Goal: Task Accomplishment & Management: Manage account settings

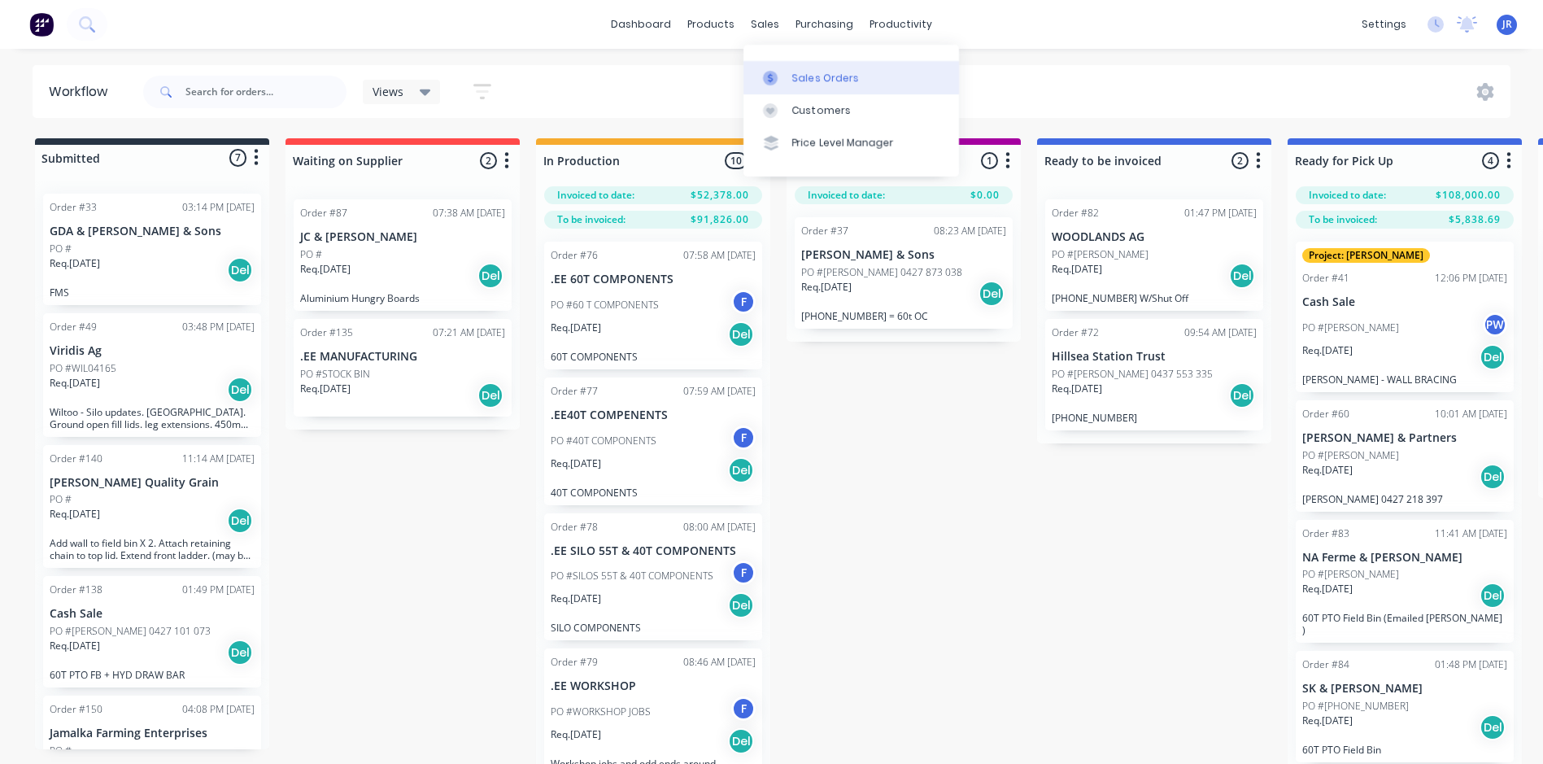
click at [792, 74] on div "Sales Orders" at bounding box center [825, 78] width 67 height 15
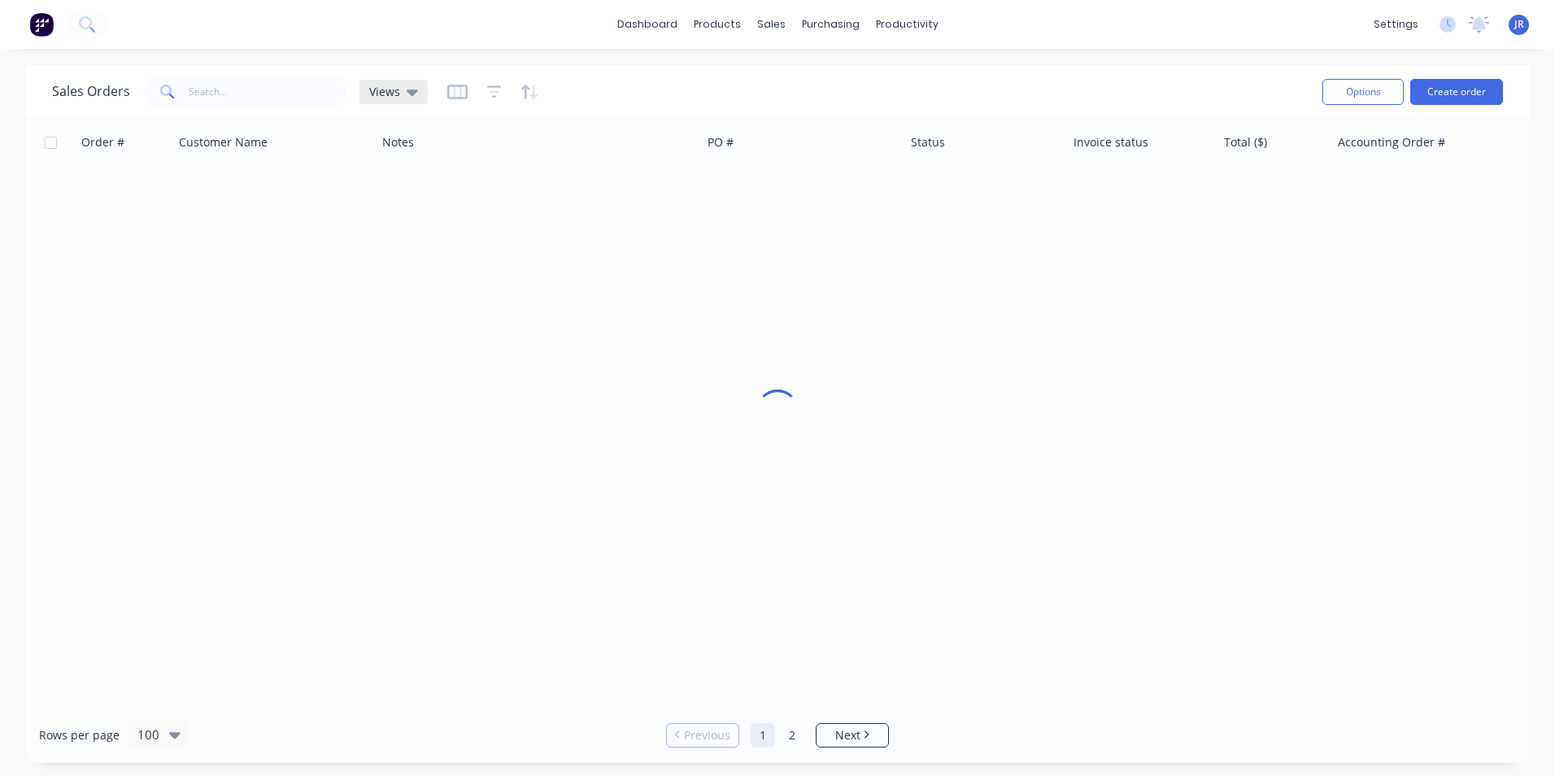
click at [425, 98] on div "Sales Orders Views" at bounding box center [681, 92] width 1258 height 40
click at [415, 95] on icon at bounding box center [420, 92] width 11 height 18
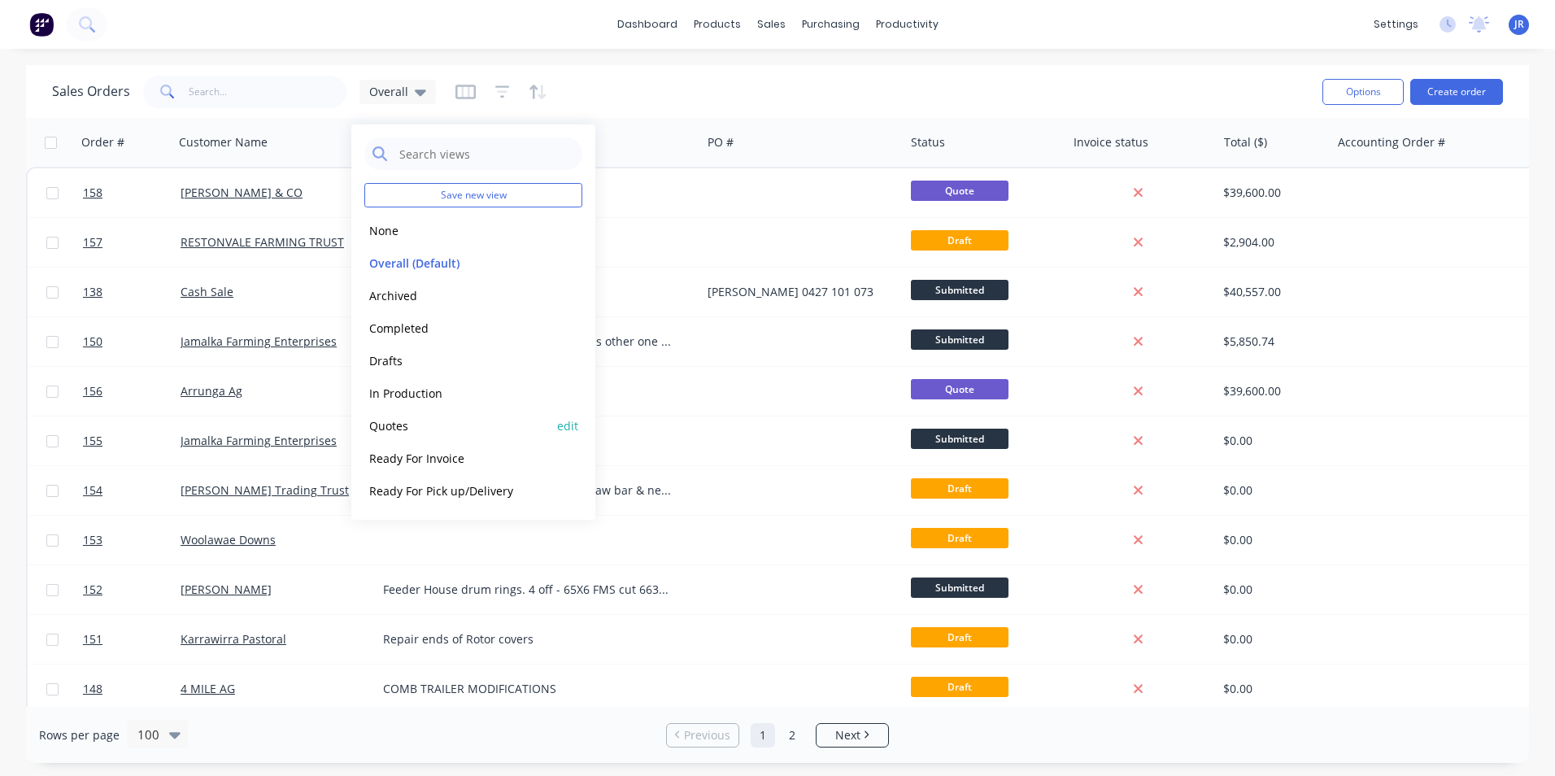
click at [442, 428] on button "Quotes" at bounding box center [456, 425] width 185 height 19
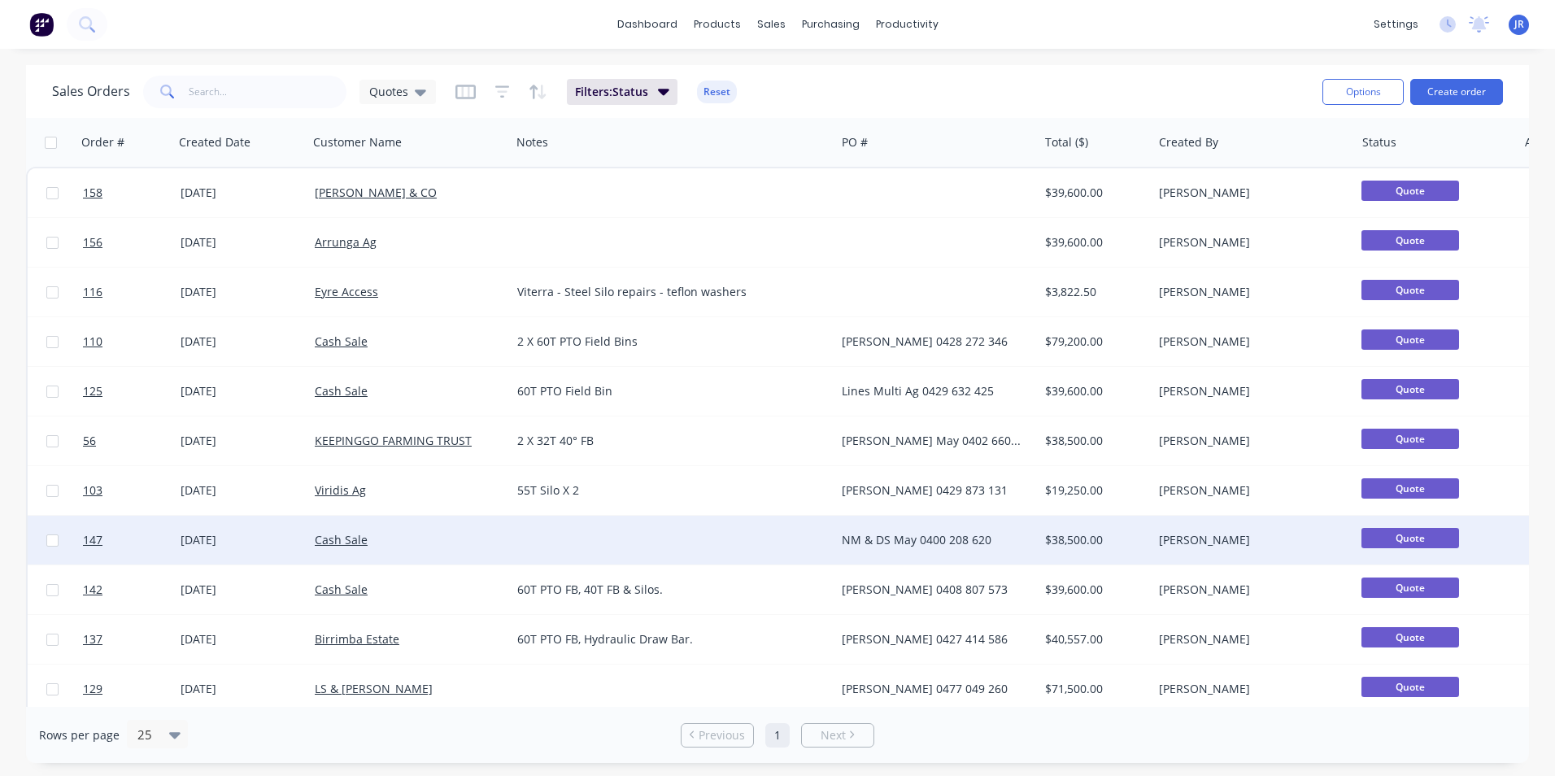
click at [745, 542] on div at bounding box center [673, 540] width 325 height 49
click at [472, 550] on div "Cash Sale" at bounding box center [409, 540] width 203 height 49
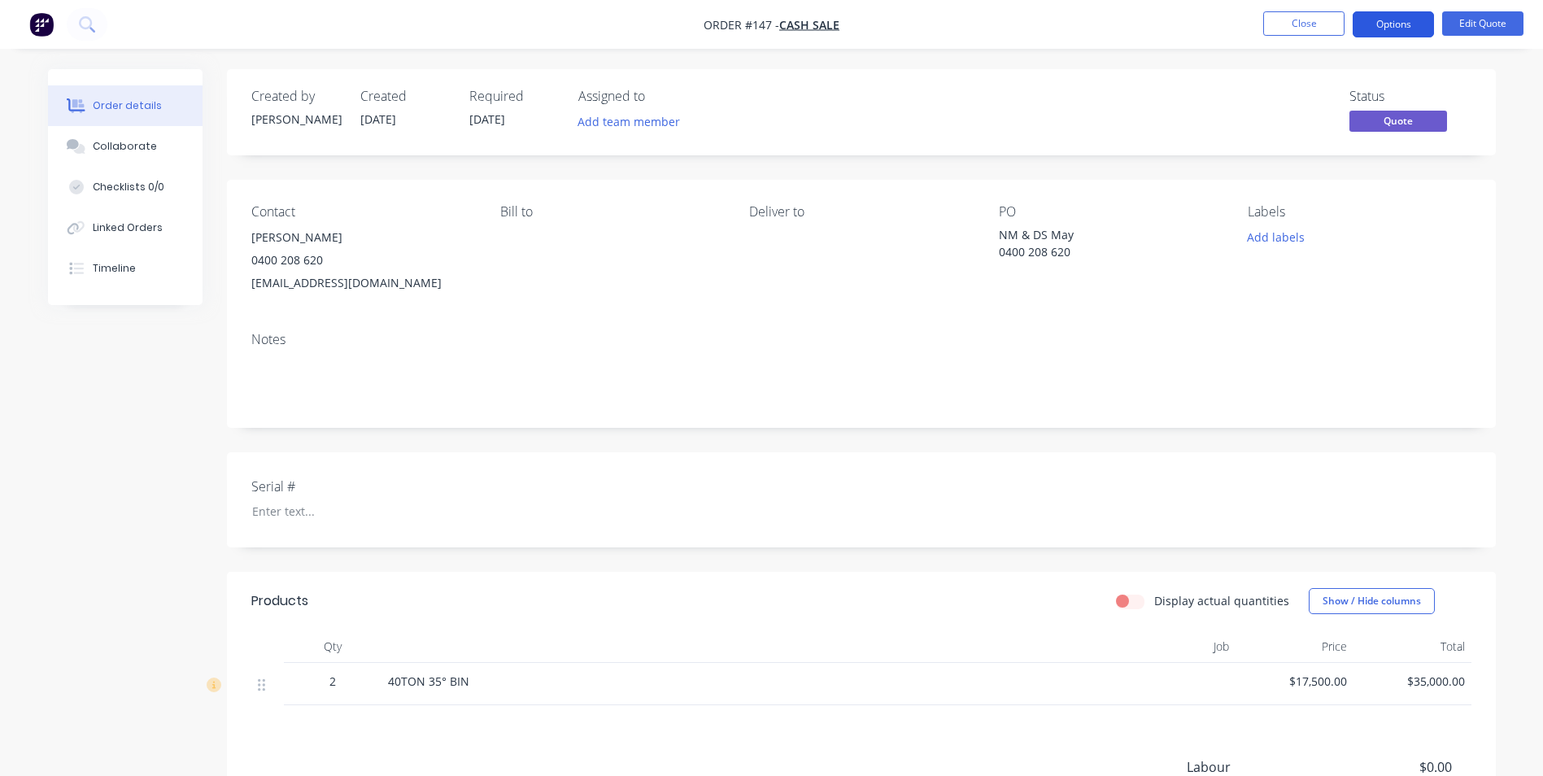
click at [1399, 22] on button "Options" at bounding box center [1393, 24] width 81 height 26
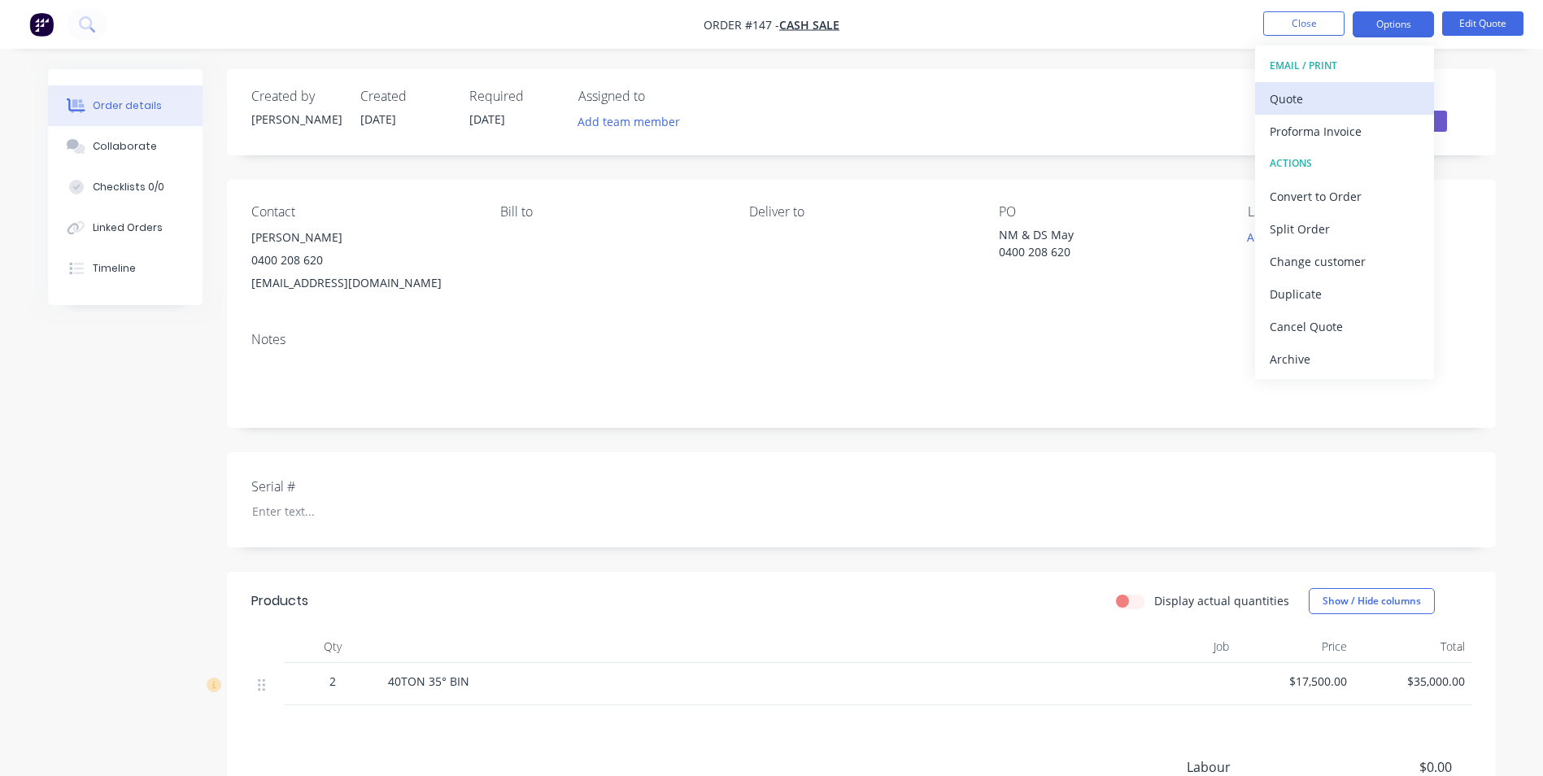
click at [1346, 104] on div "Quote" at bounding box center [1345, 99] width 150 height 24
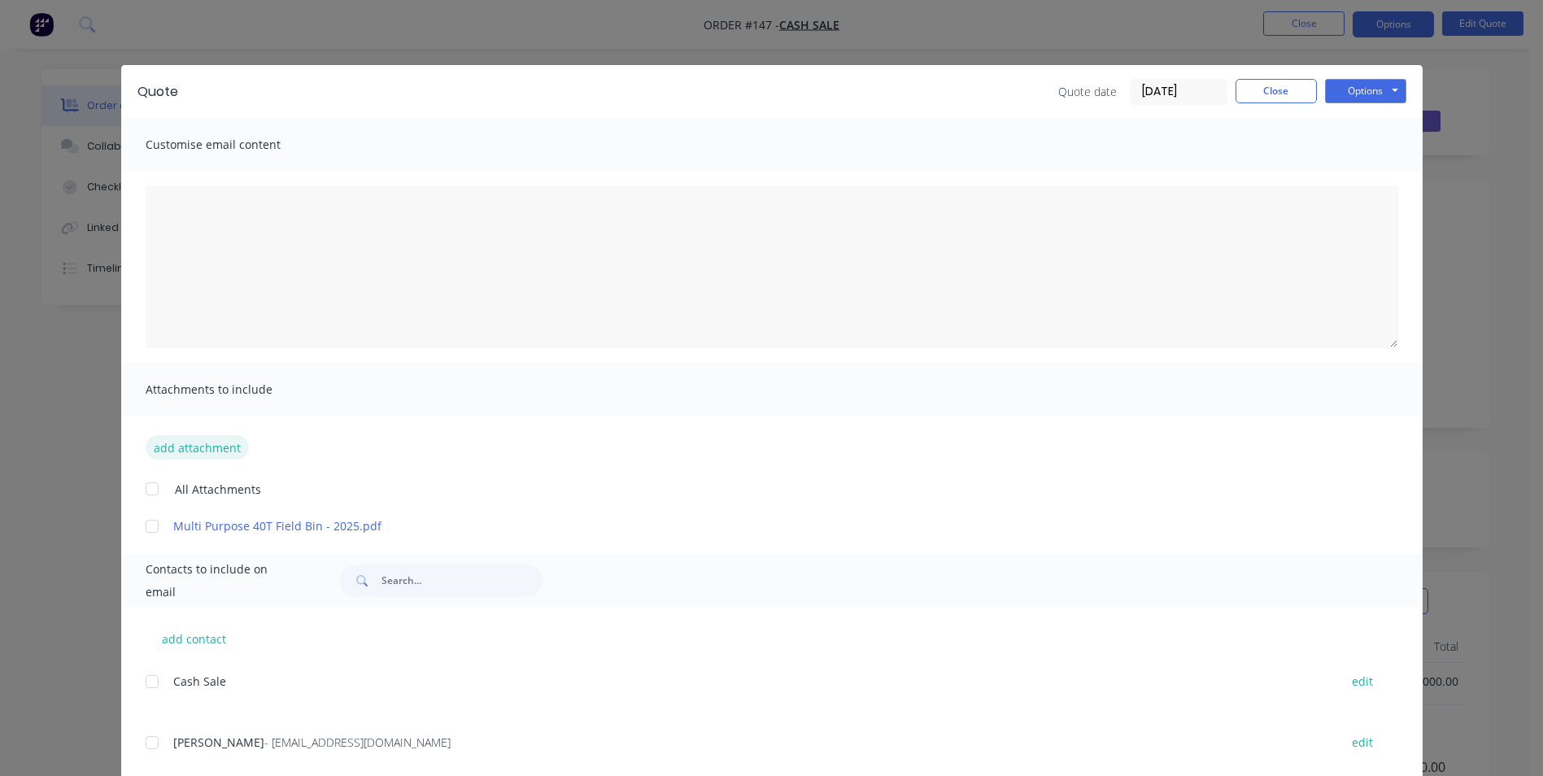
click at [210, 449] on button "add attachment" at bounding box center [197, 447] width 103 height 24
click at [1271, 85] on button "Close" at bounding box center [1276, 91] width 81 height 24
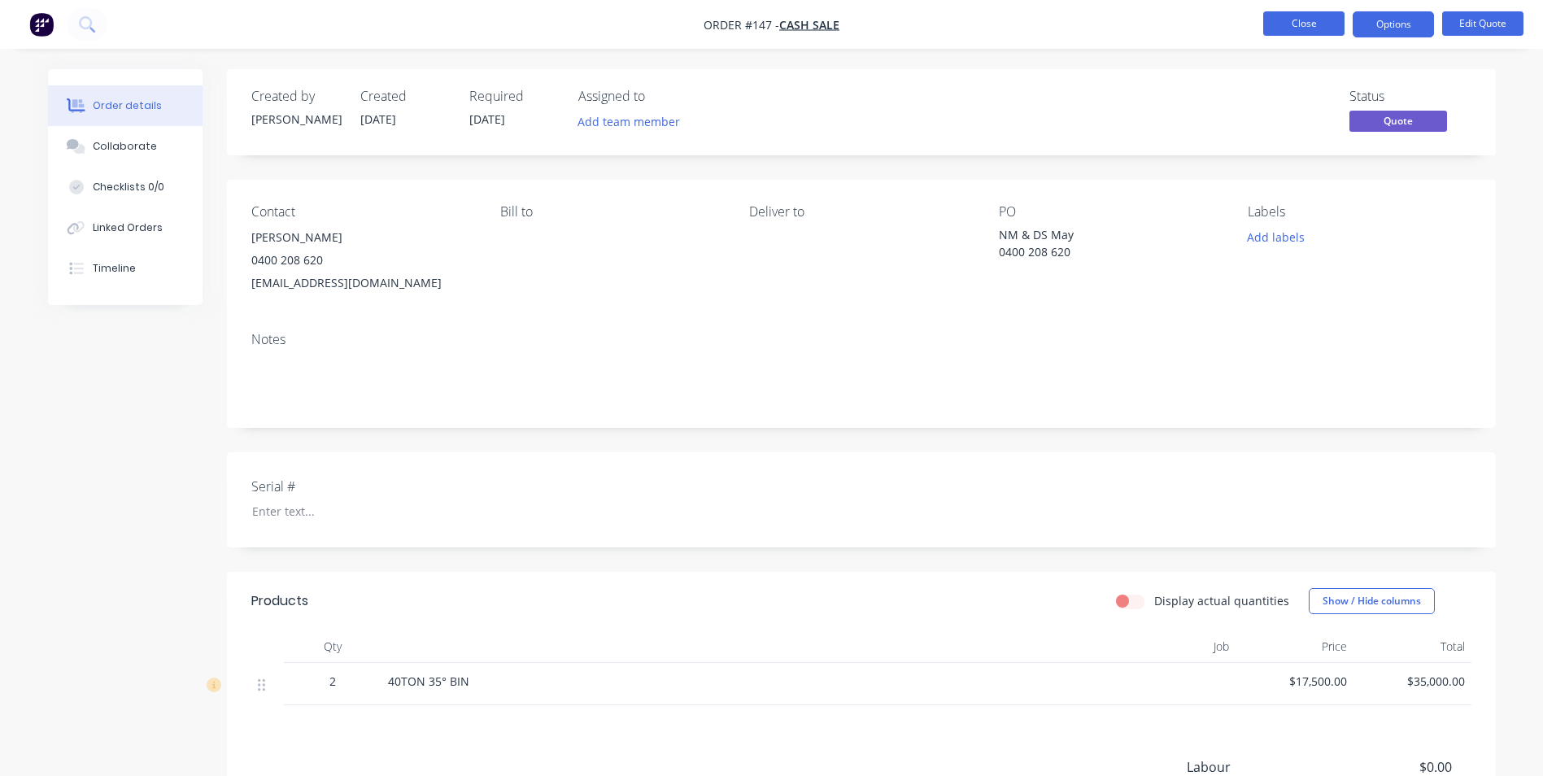
click at [1293, 29] on button "Close" at bounding box center [1303, 23] width 81 height 24
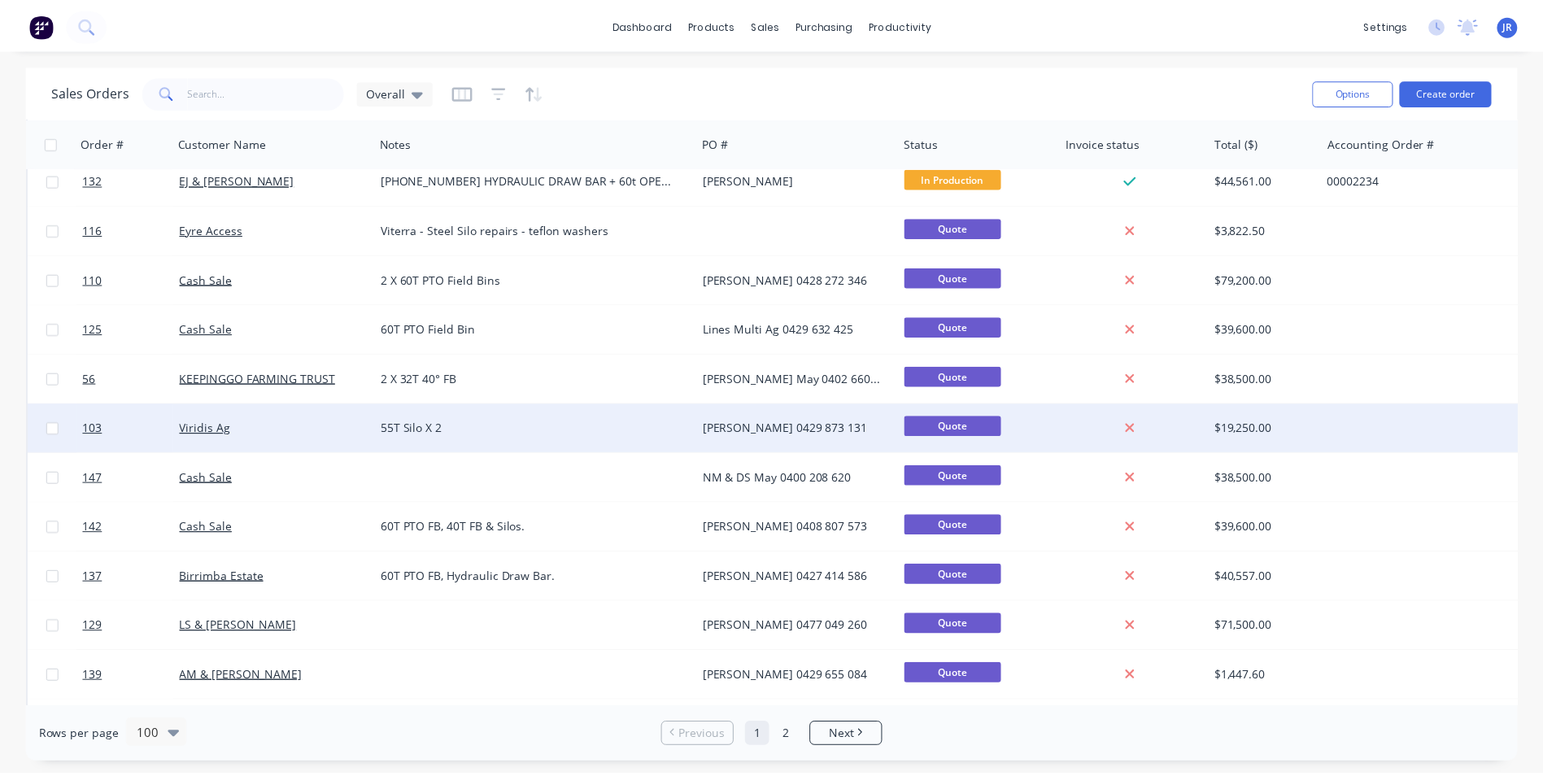
scroll to position [651, 0]
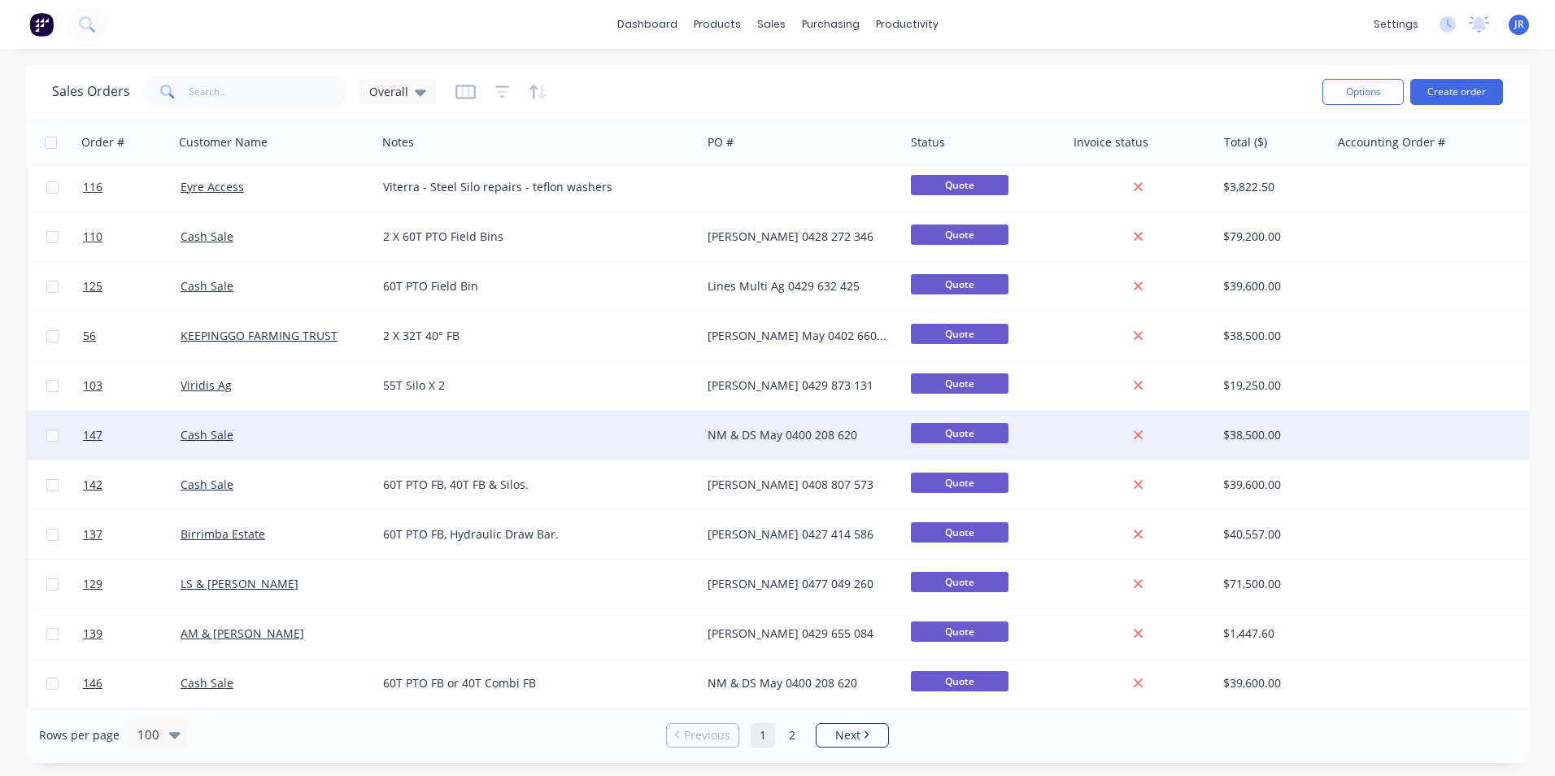
click at [608, 440] on div at bounding box center [539, 435] width 325 height 49
click at [309, 433] on div "Cash Sale" at bounding box center [271, 435] width 181 height 16
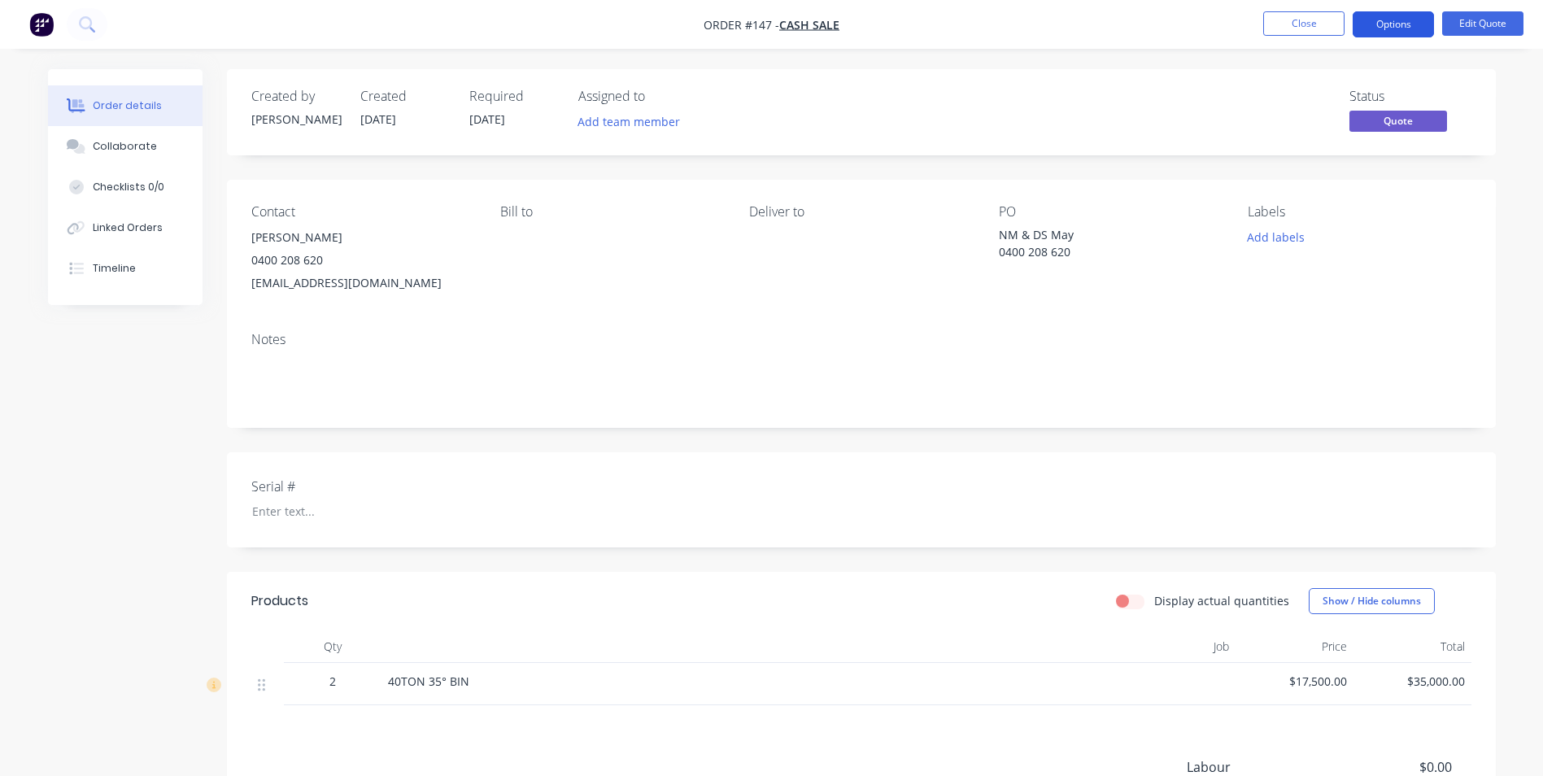
click at [1411, 24] on button "Options" at bounding box center [1393, 24] width 81 height 26
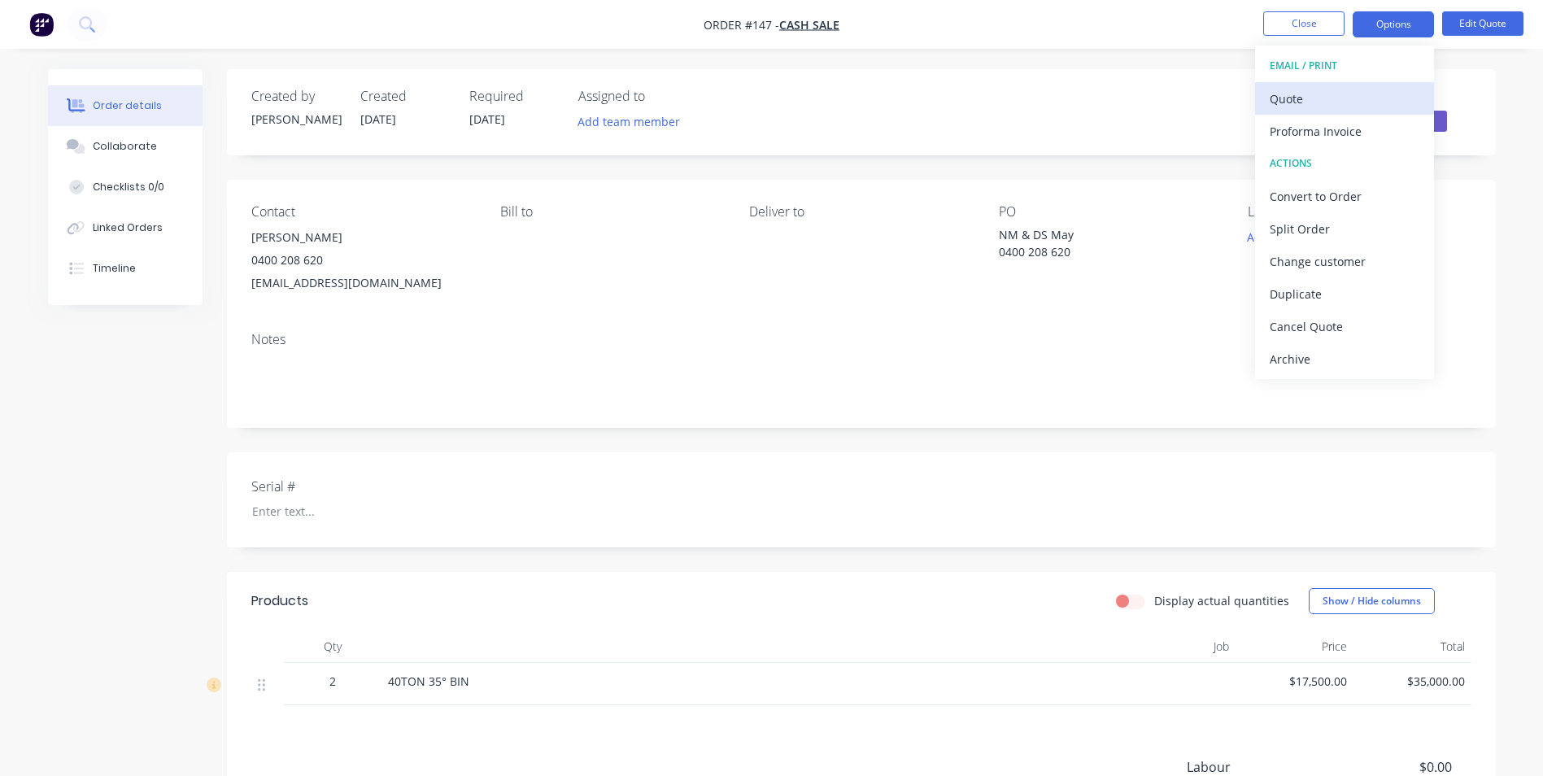
click at [1323, 109] on div "Quote" at bounding box center [1345, 99] width 150 height 24
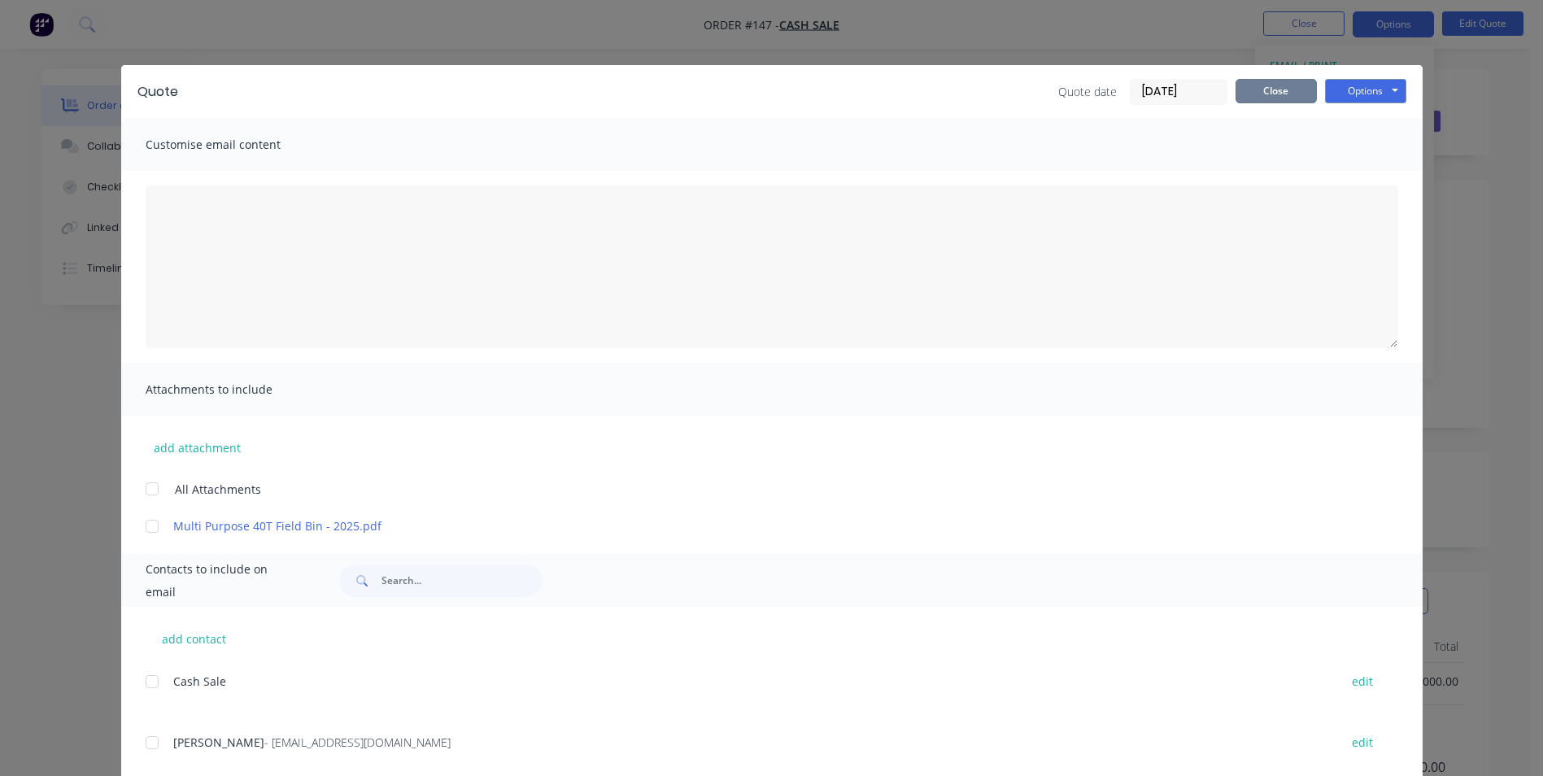
click at [1244, 88] on button "Close" at bounding box center [1276, 91] width 81 height 24
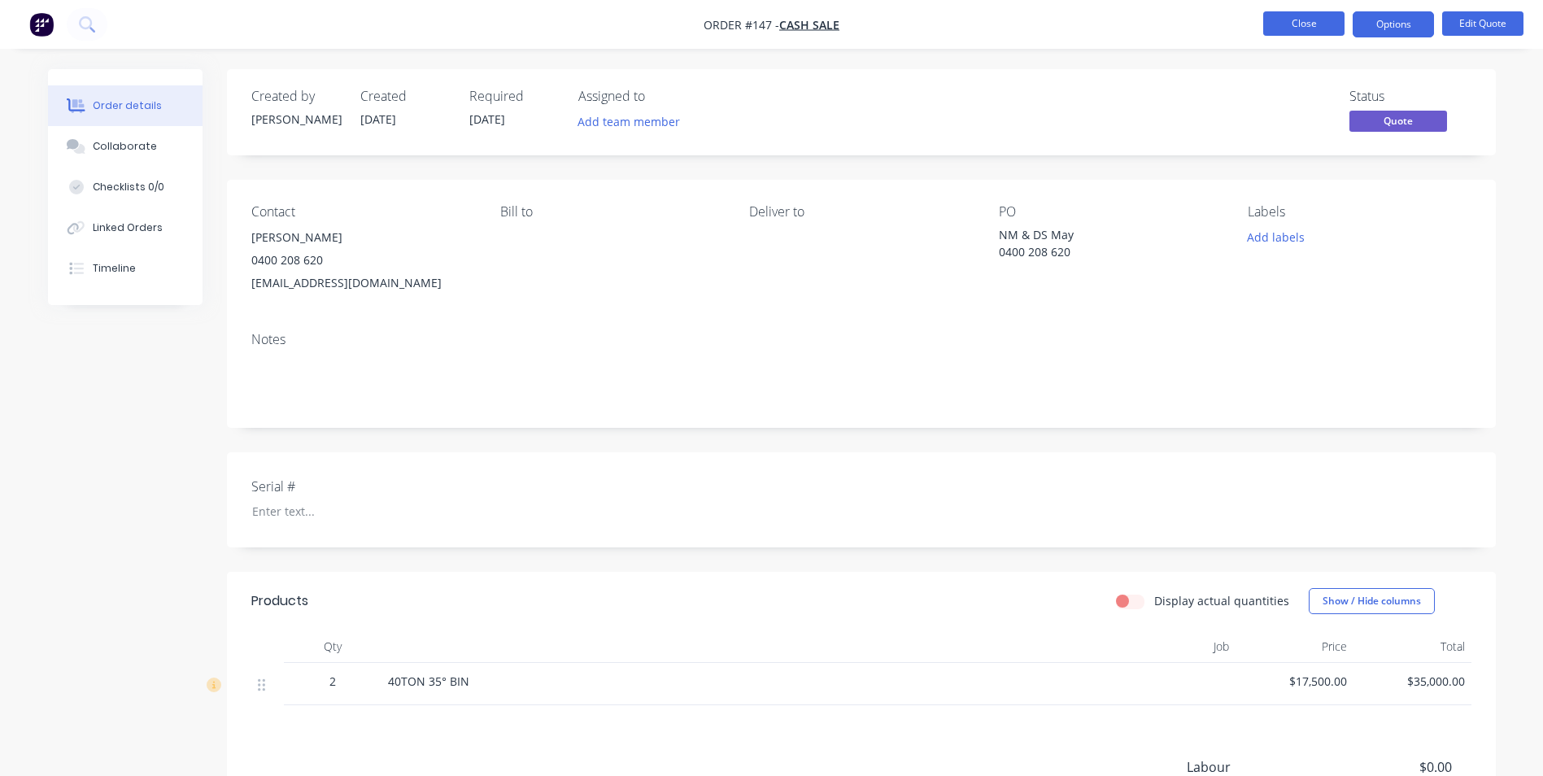
click at [1297, 14] on button "Close" at bounding box center [1303, 23] width 81 height 24
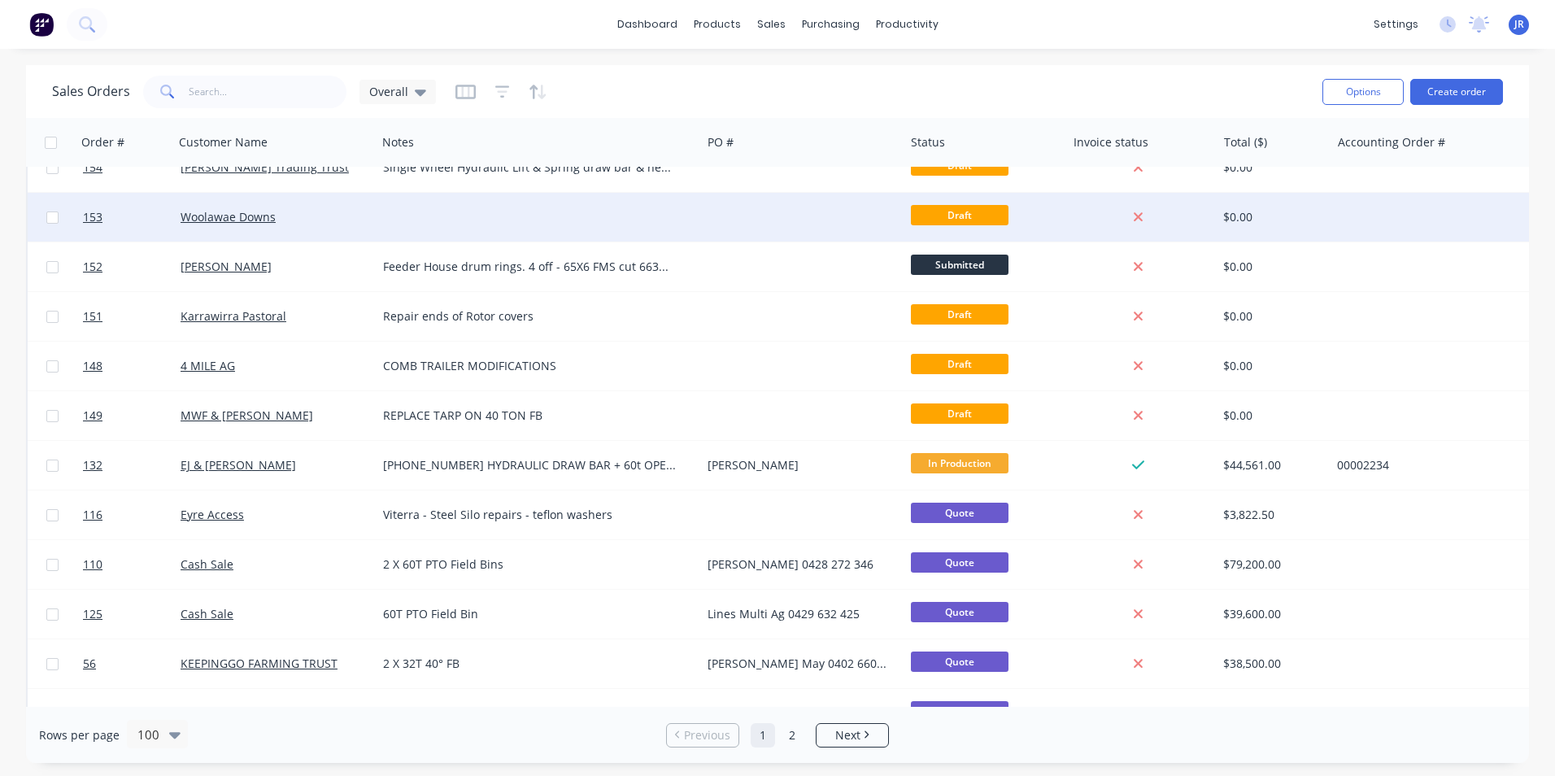
scroll to position [325, 0]
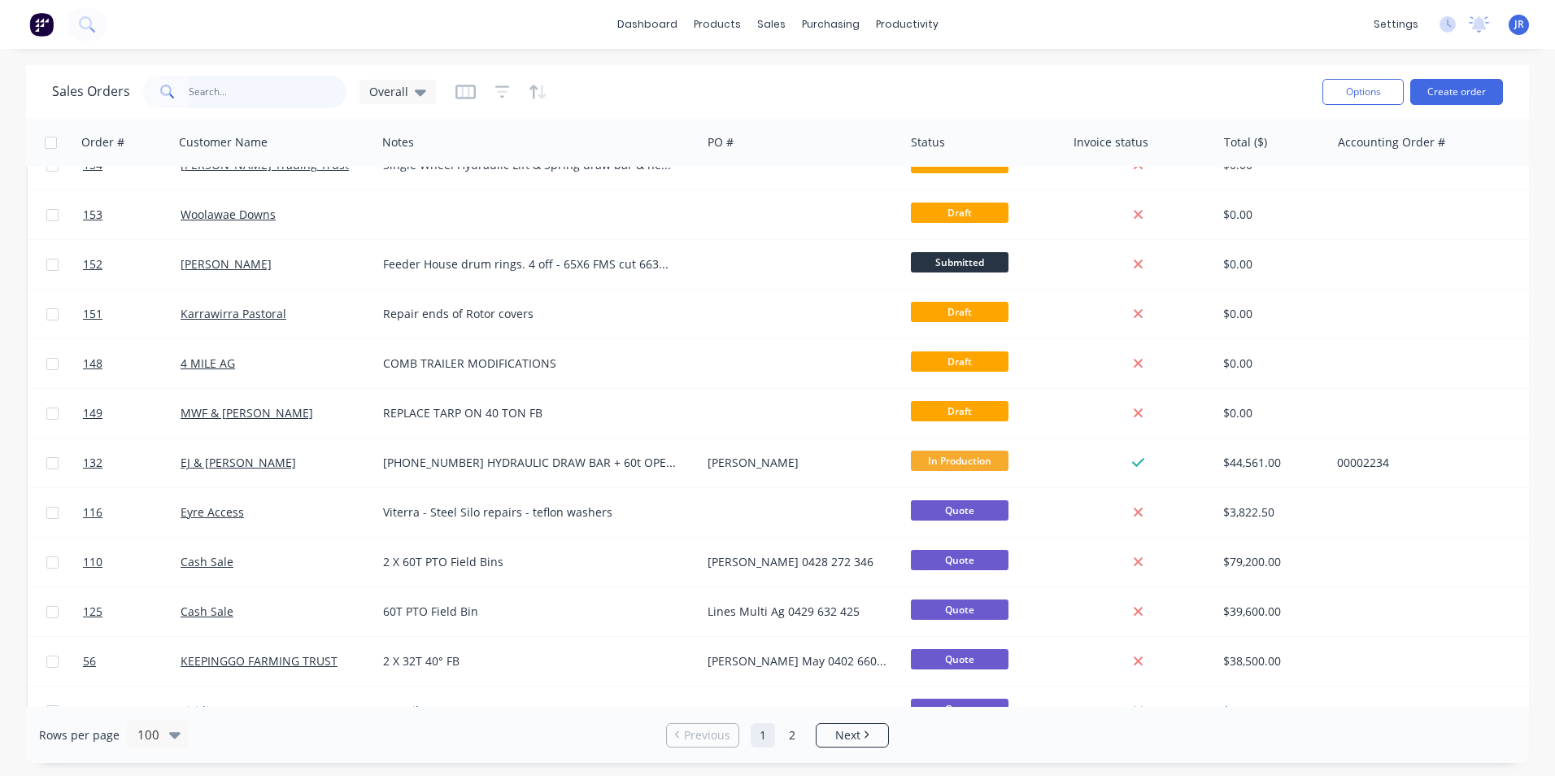
click at [284, 105] on input "text" at bounding box center [268, 92] width 159 height 33
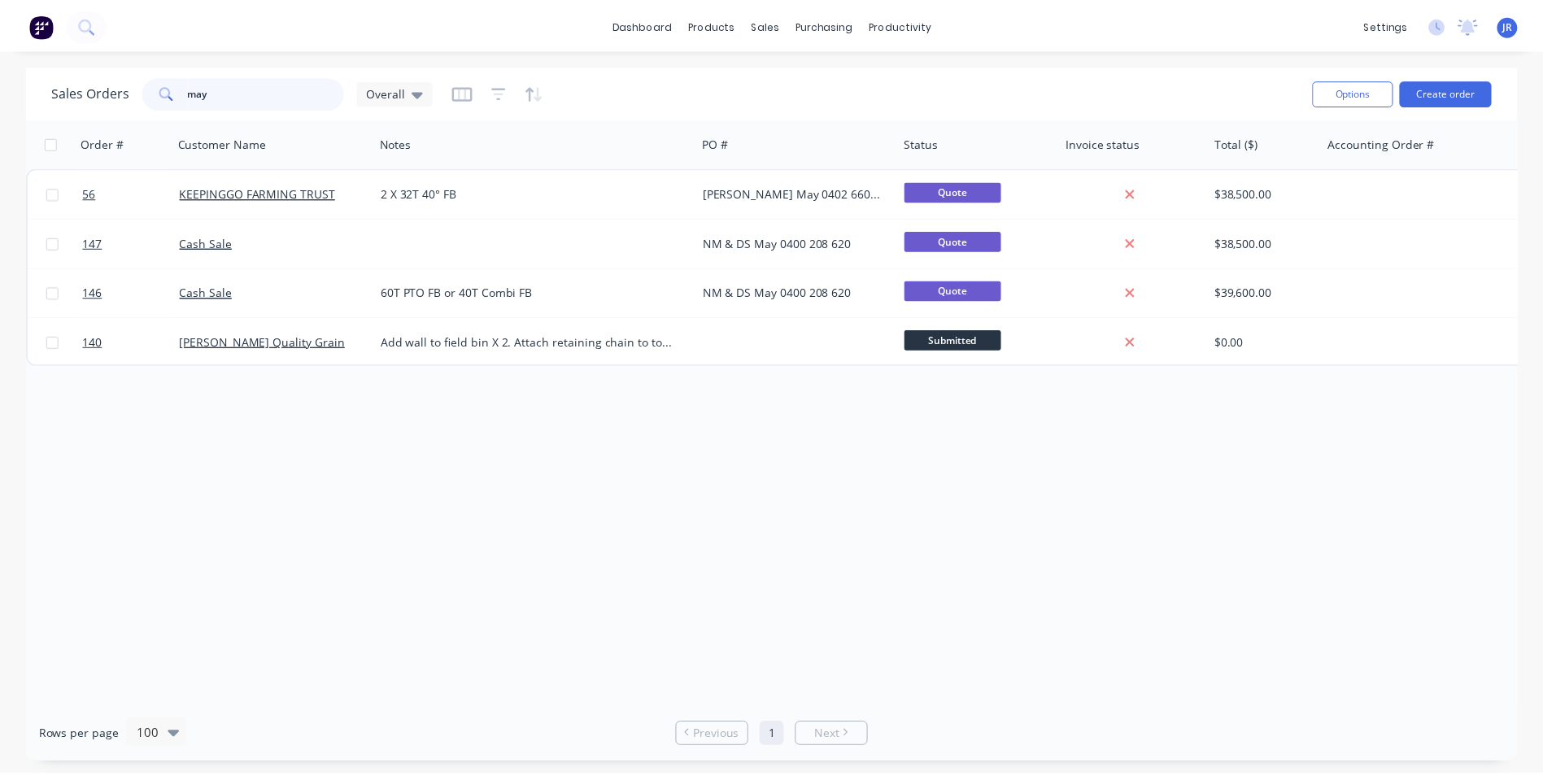
scroll to position [0, 0]
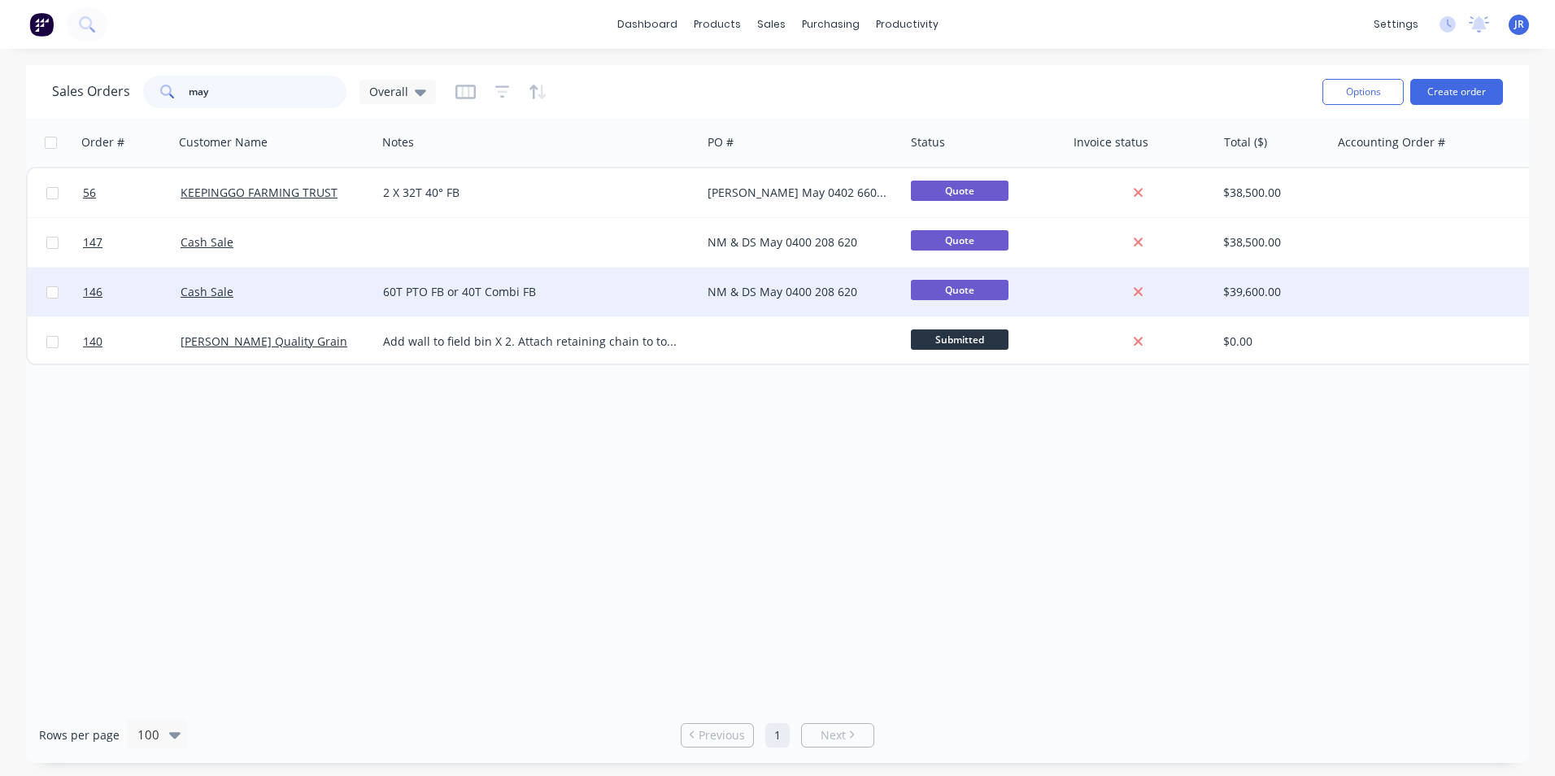
type input "may"
click at [334, 292] on div "Cash Sale" at bounding box center [271, 292] width 181 height 16
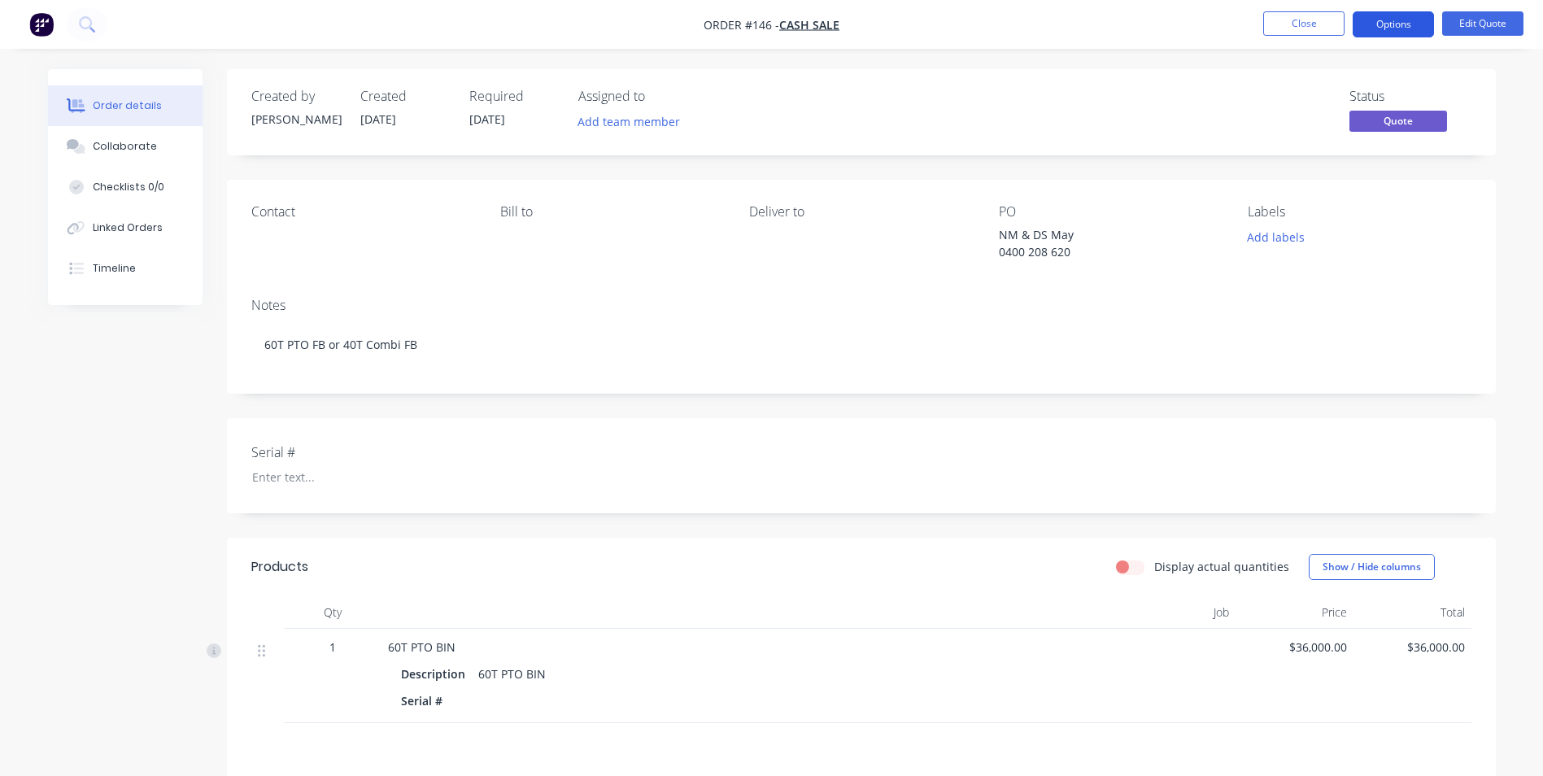
click at [1402, 28] on button "Options" at bounding box center [1393, 24] width 81 height 26
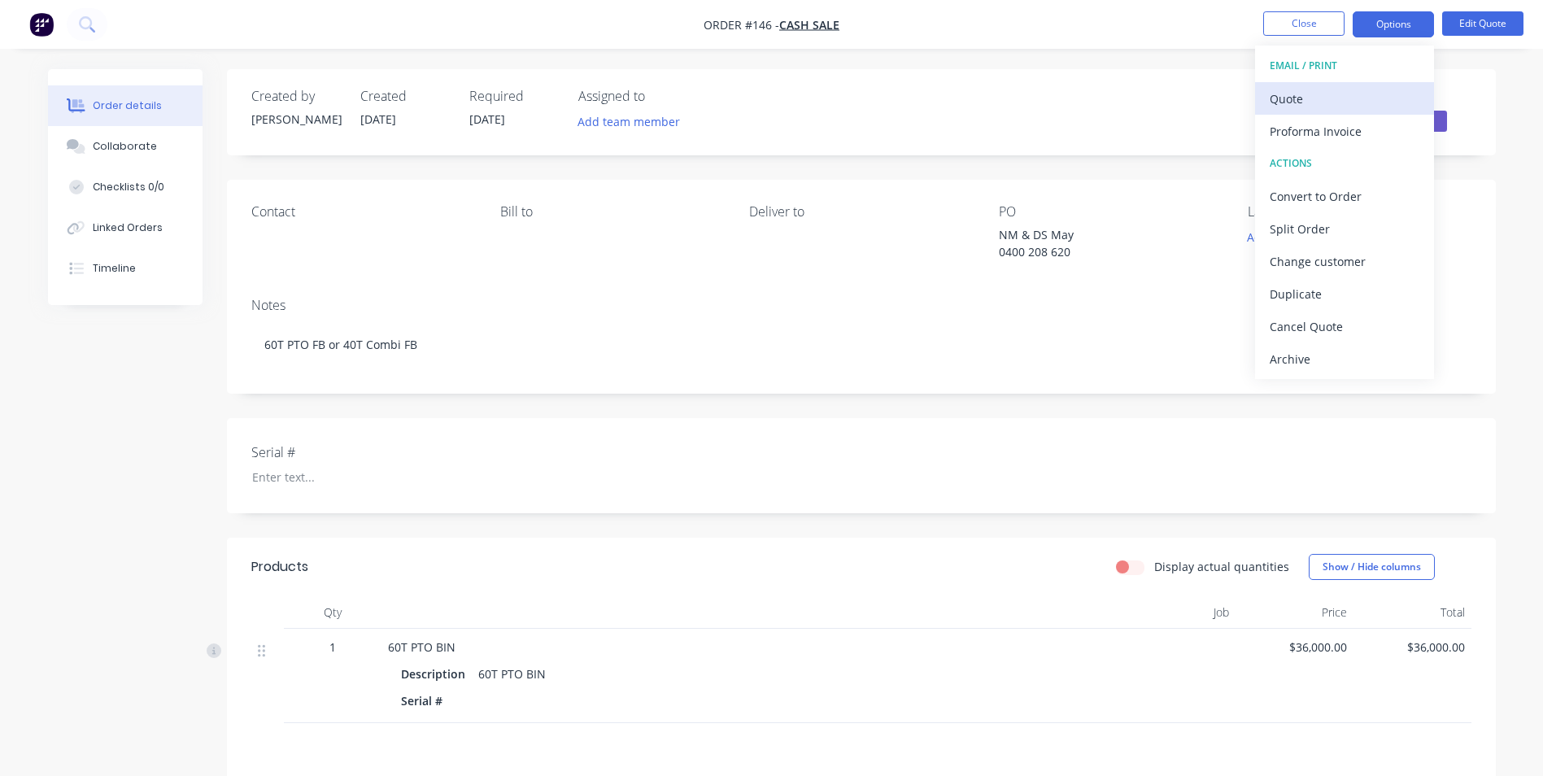
click at [1331, 94] on div "Quote" at bounding box center [1345, 99] width 150 height 24
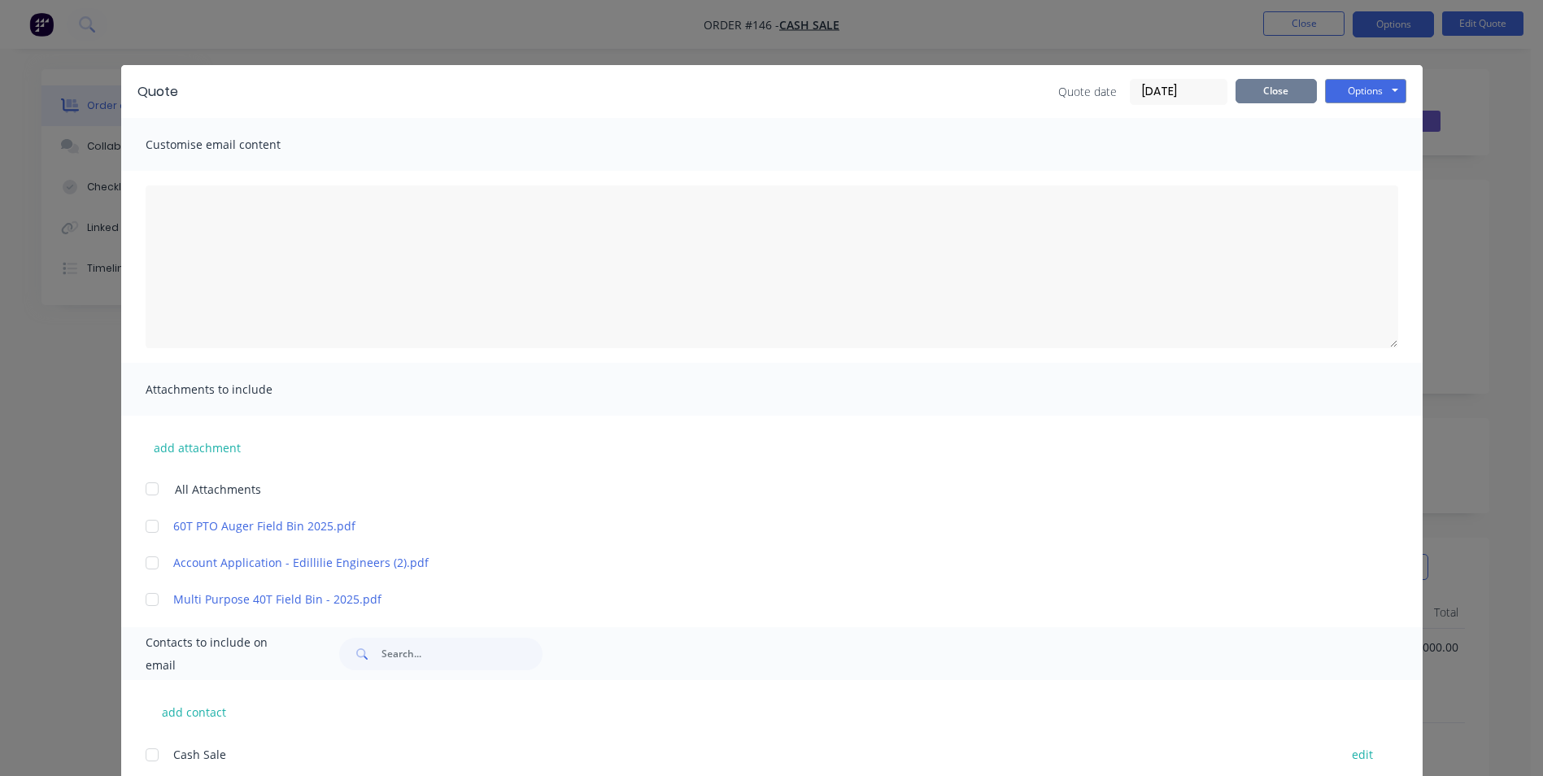
drag, startPoint x: 1275, startPoint y: 91, endPoint x: 1033, endPoint y: 191, distance: 261.5
click at [1274, 91] on button "Close" at bounding box center [1276, 91] width 81 height 24
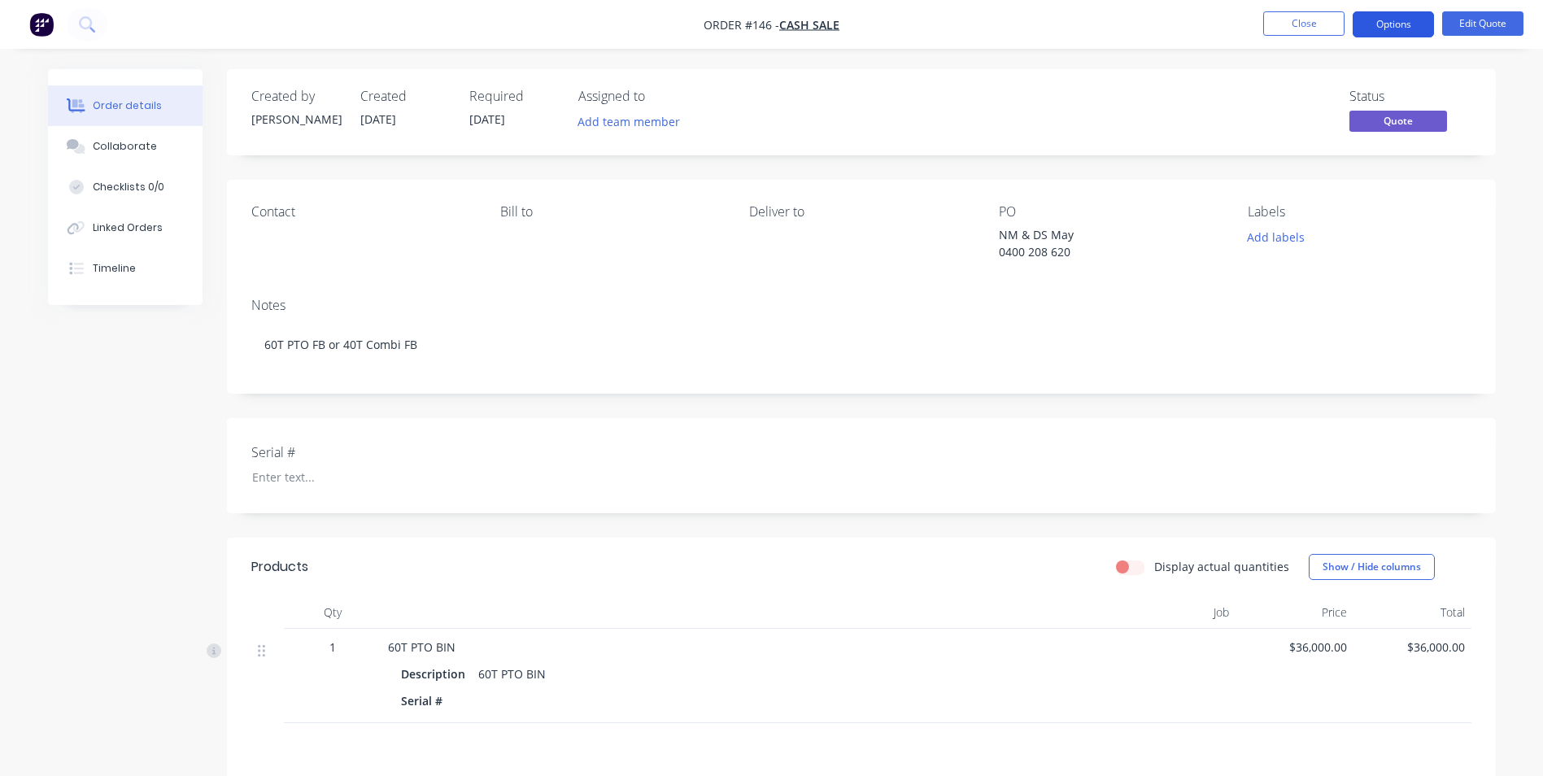
click at [1389, 23] on button "Options" at bounding box center [1393, 24] width 81 height 26
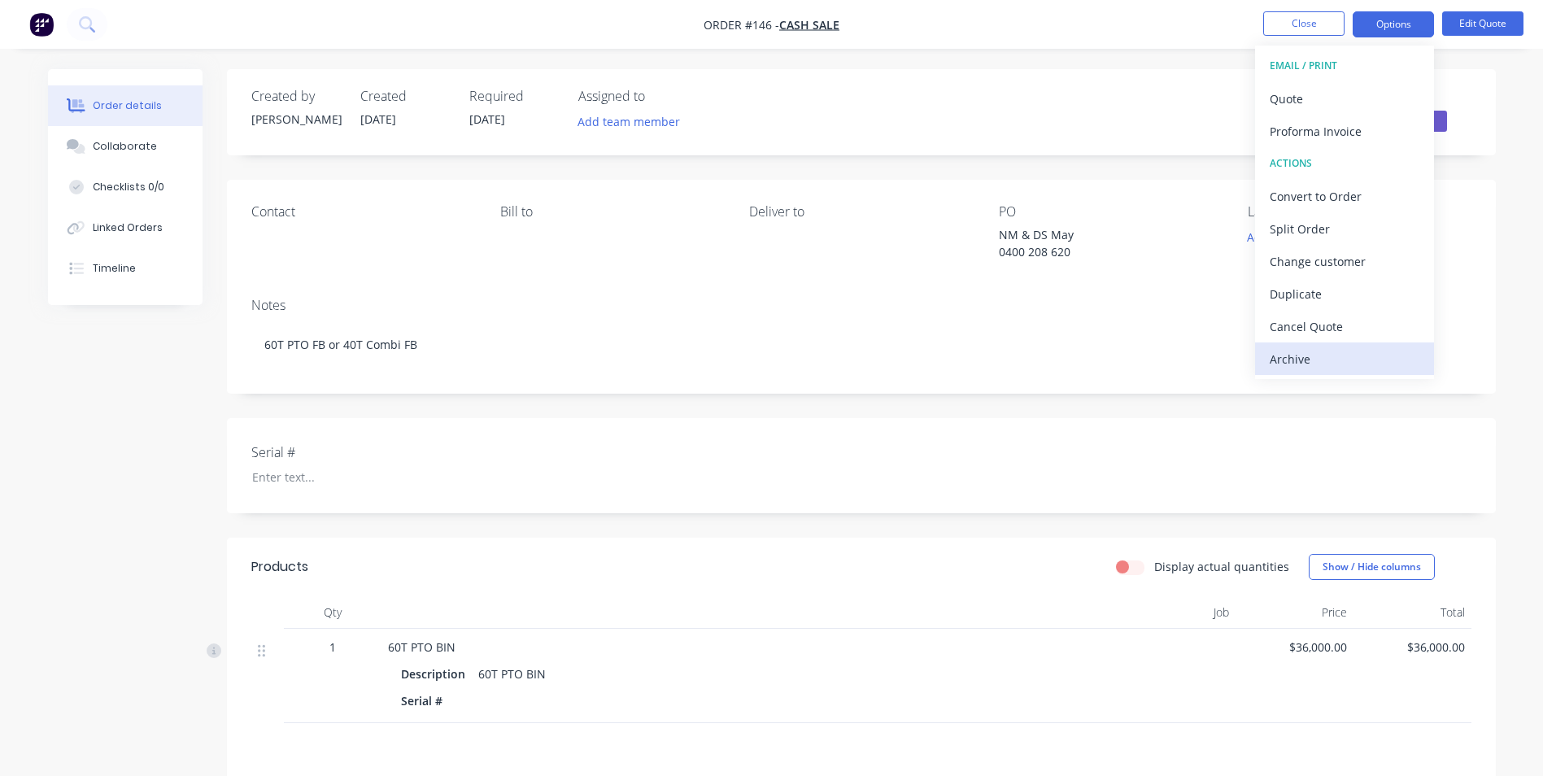
click at [1306, 361] on div "Archive" at bounding box center [1345, 359] width 150 height 24
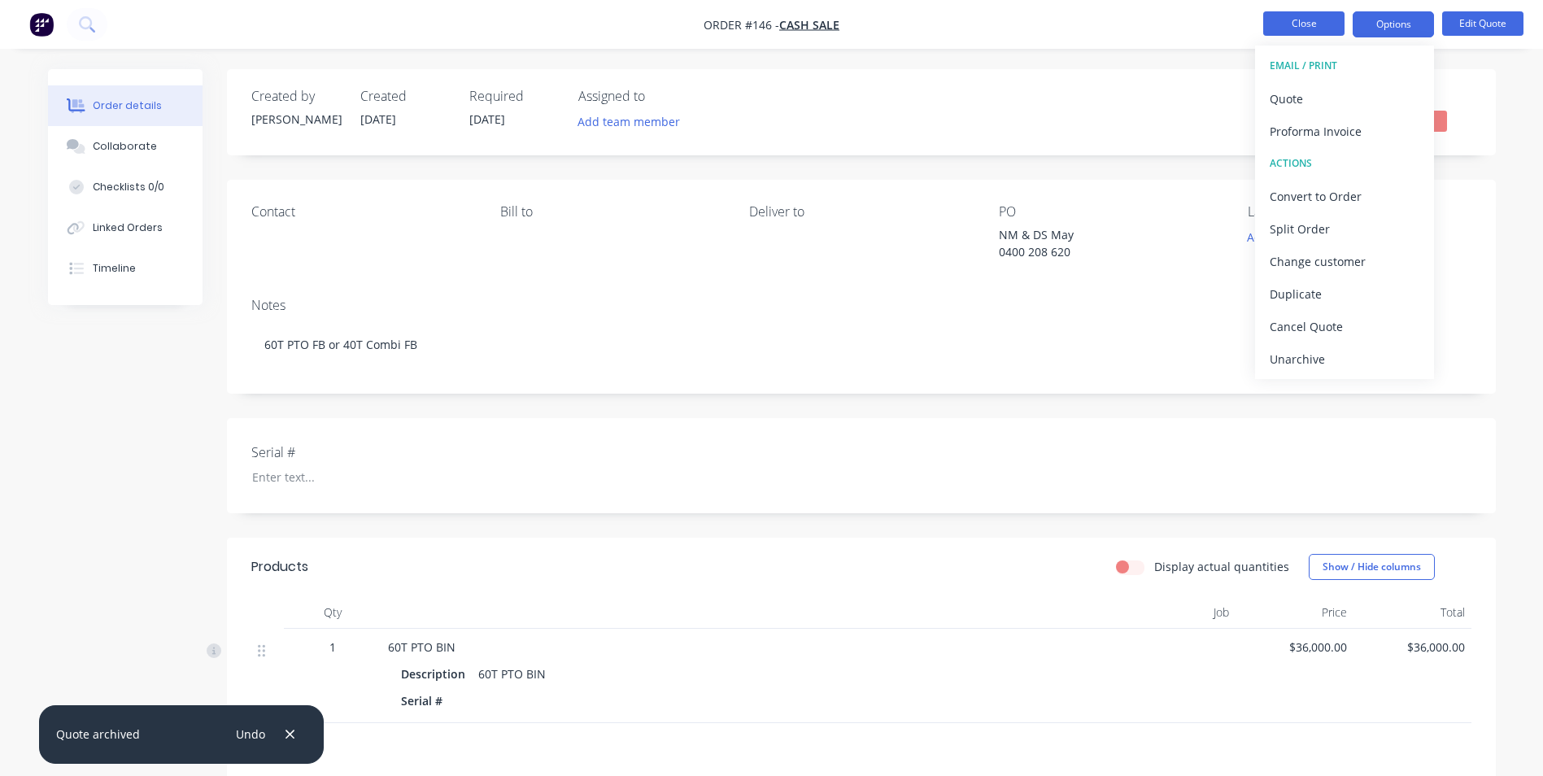
click at [1310, 17] on button "Close" at bounding box center [1303, 23] width 81 height 24
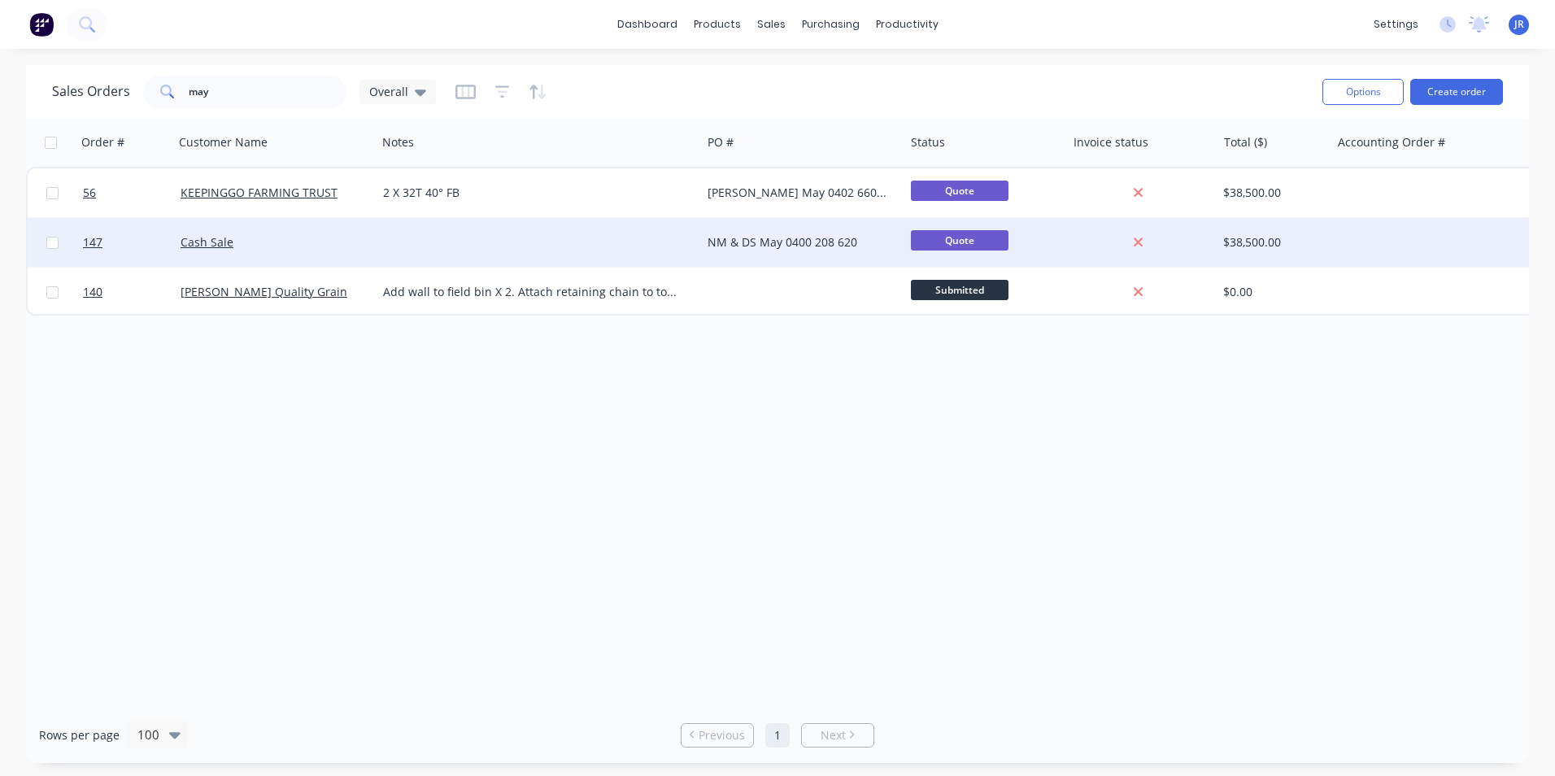
click at [666, 244] on div at bounding box center [539, 242] width 325 height 49
click at [328, 247] on div "Cash Sale" at bounding box center [271, 242] width 181 height 16
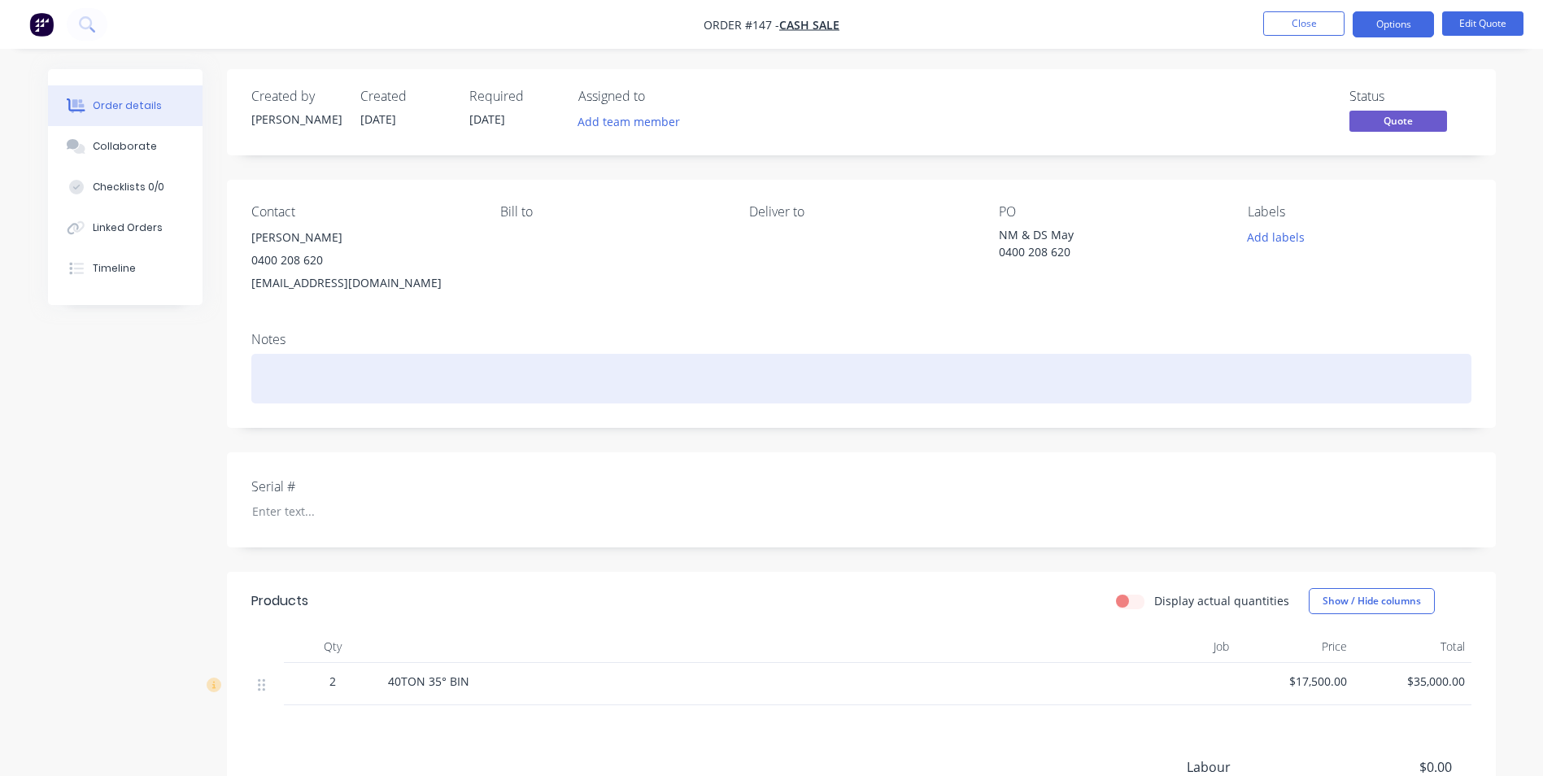
click at [448, 368] on div at bounding box center [861, 379] width 1220 height 50
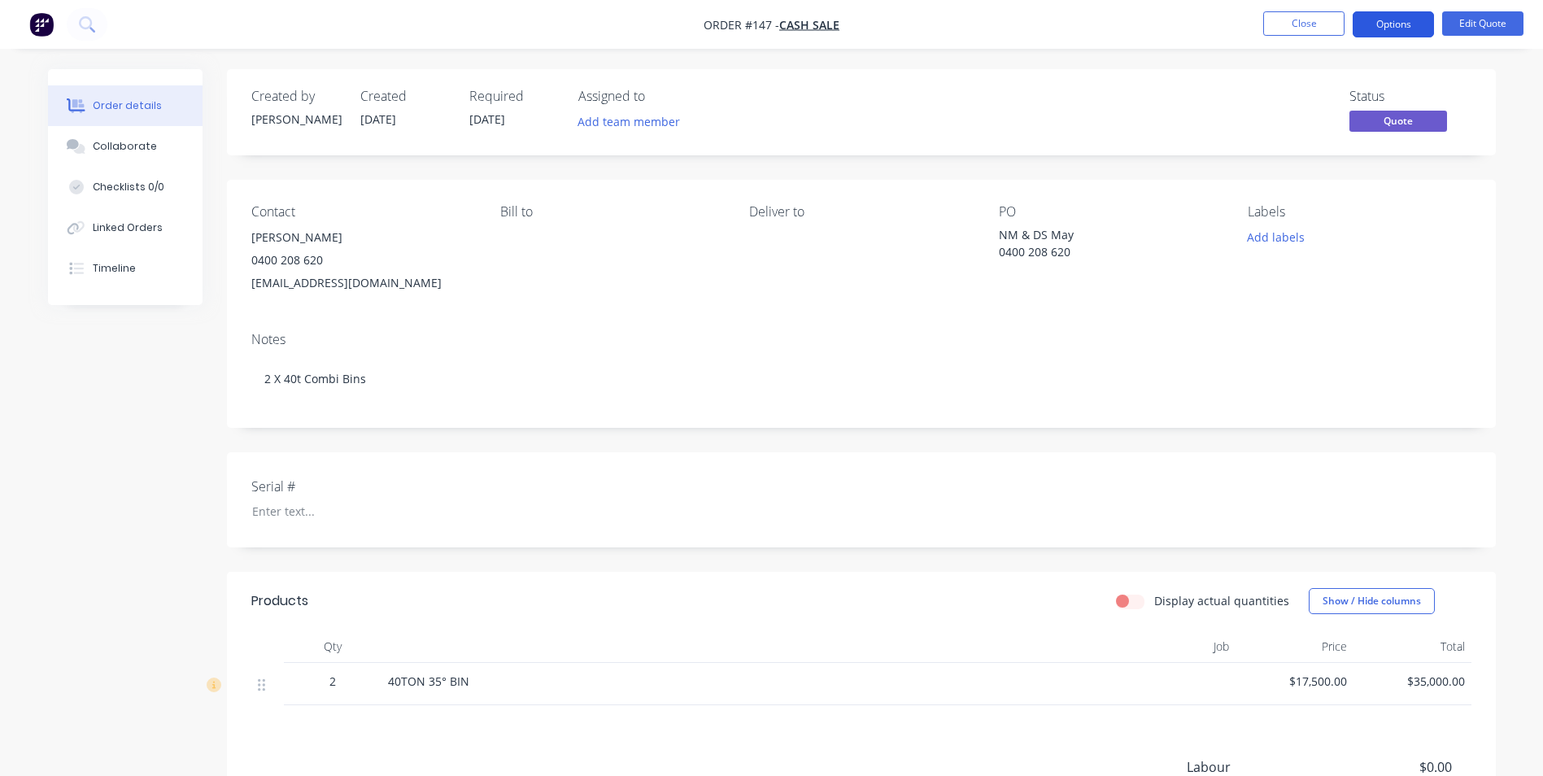
click at [1402, 20] on button "Options" at bounding box center [1393, 24] width 81 height 26
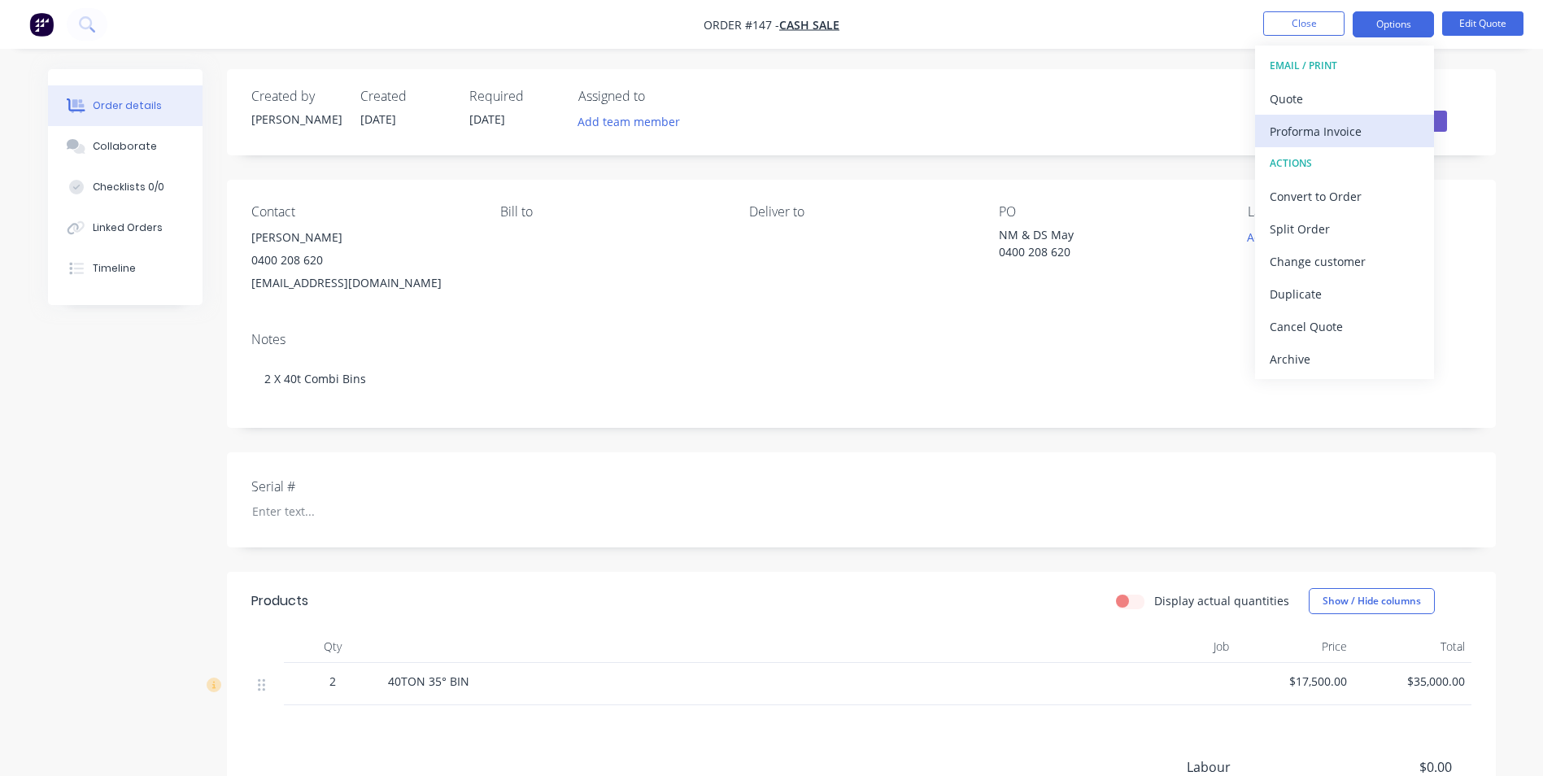
click at [1347, 133] on div "Proforma Invoice" at bounding box center [1345, 132] width 150 height 24
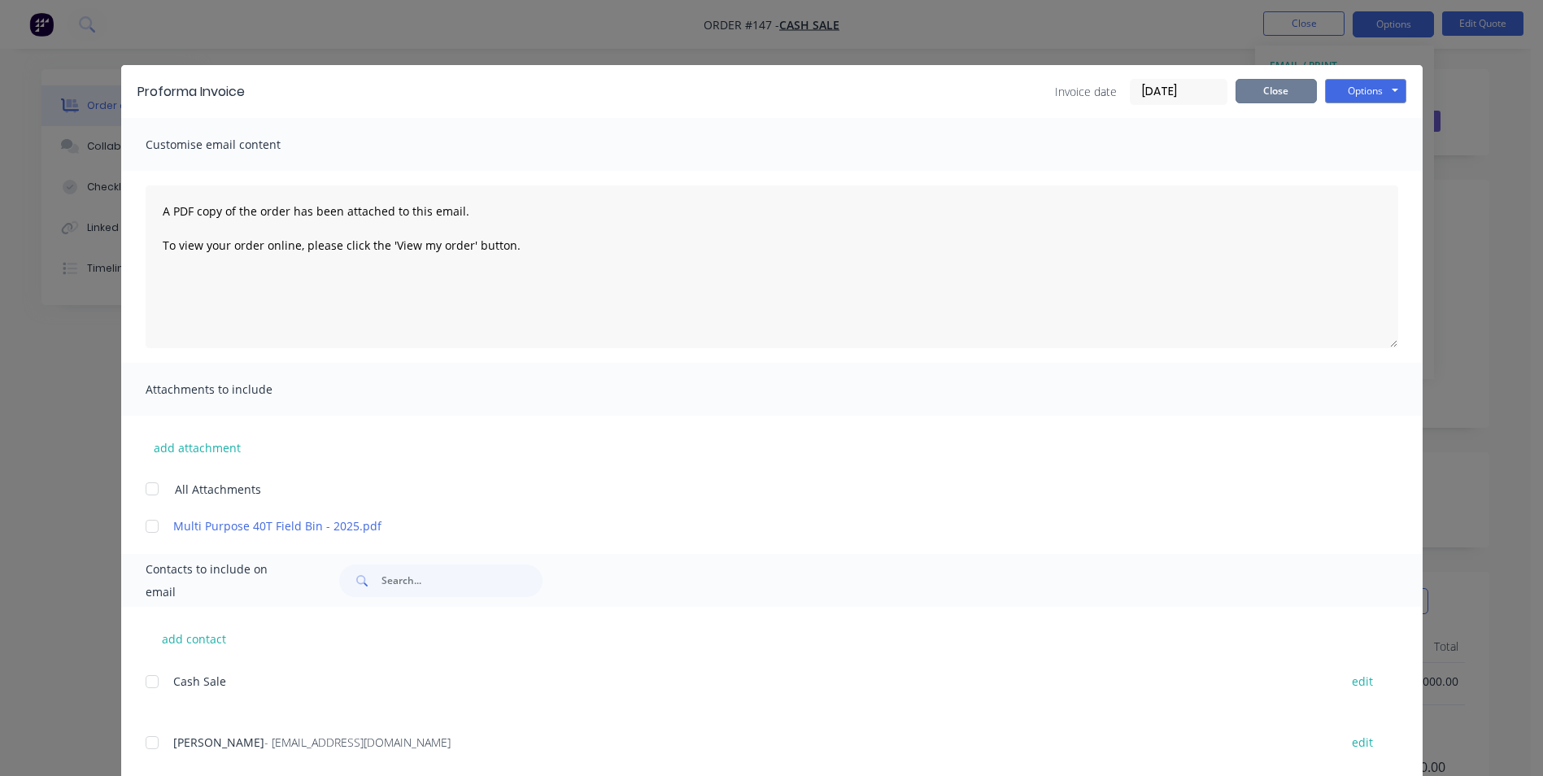
click at [1274, 89] on button "Close" at bounding box center [1276, 91] width 81 height 24
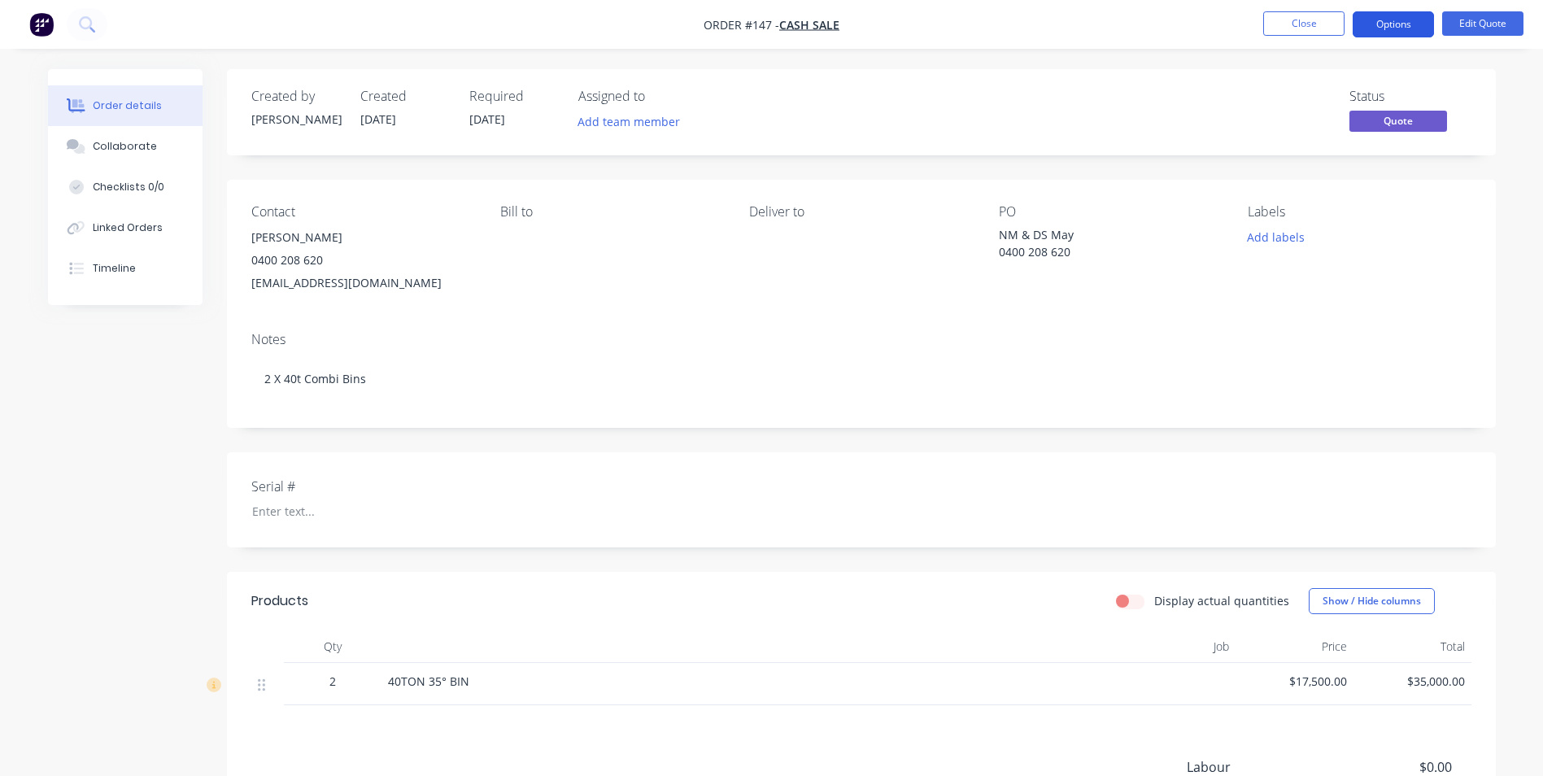
click at [1385, 24] on button "Options" at bounding box center [1393, 24] width 81 height 26
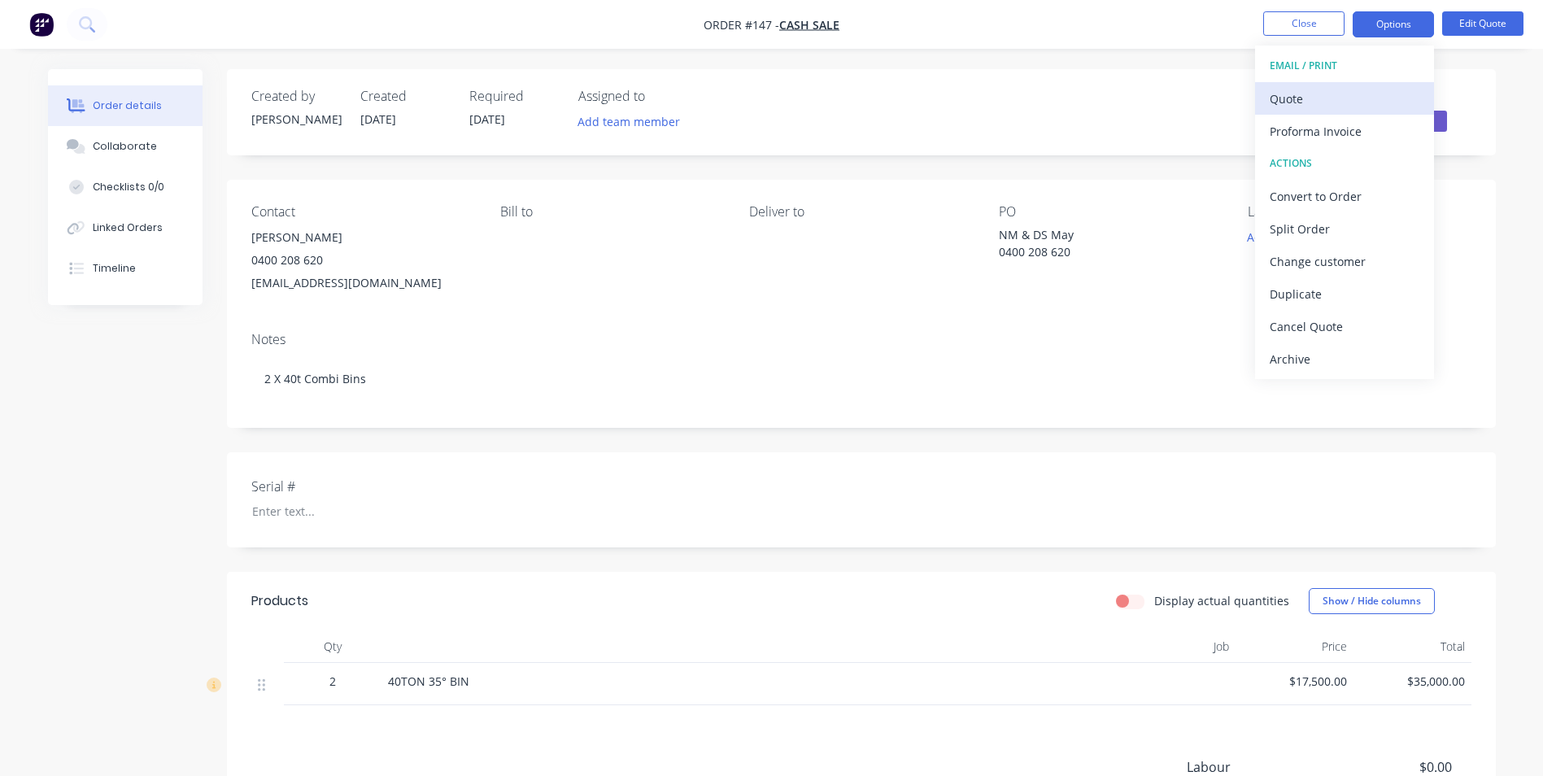
click at [1318, 101] on div "Quote" at bounding box center [1345, 99] width 150 height 24
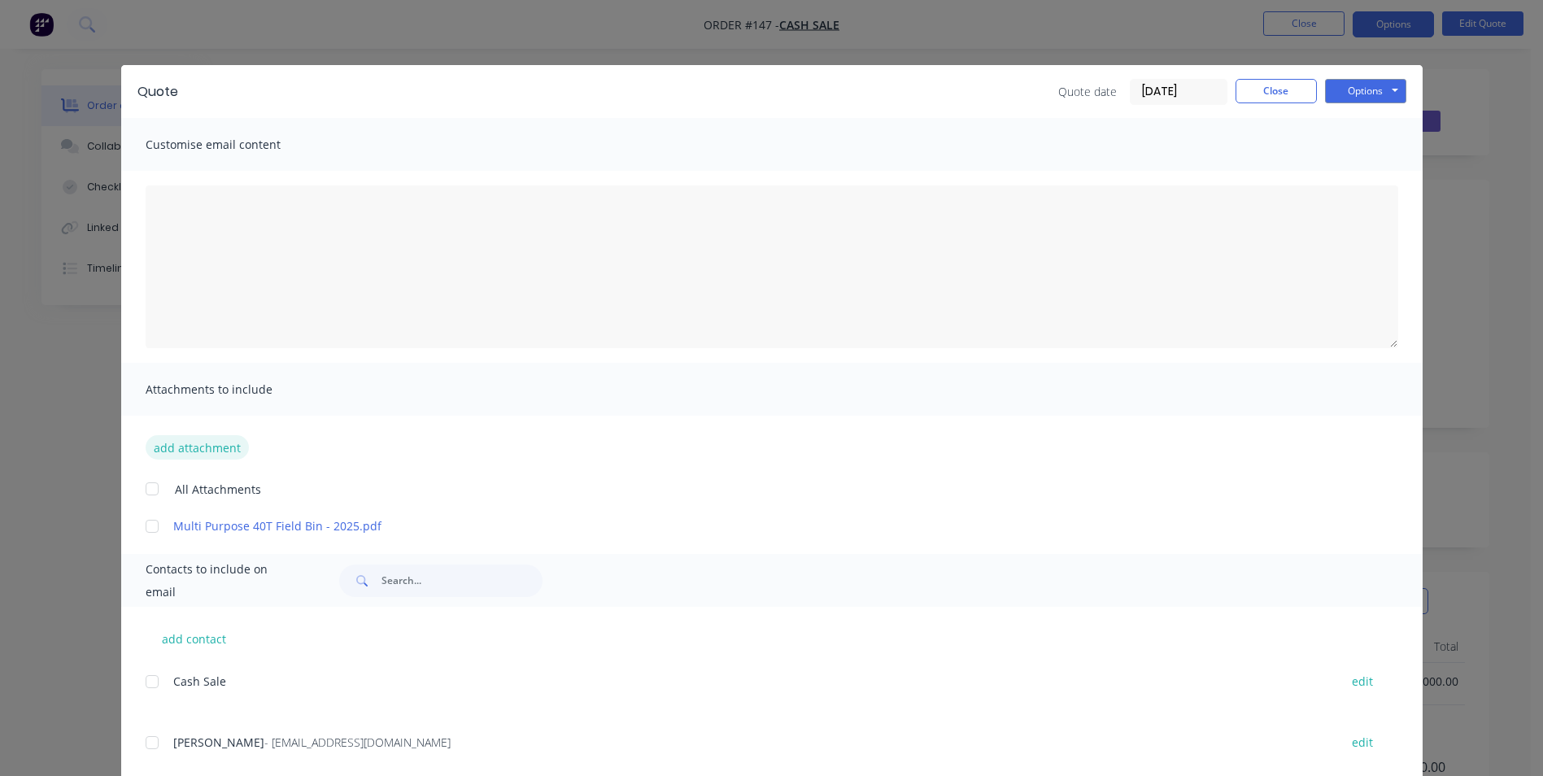
click at [215, 447] on button "add attachment" at bounding box center [197, 447] width 103 height 24
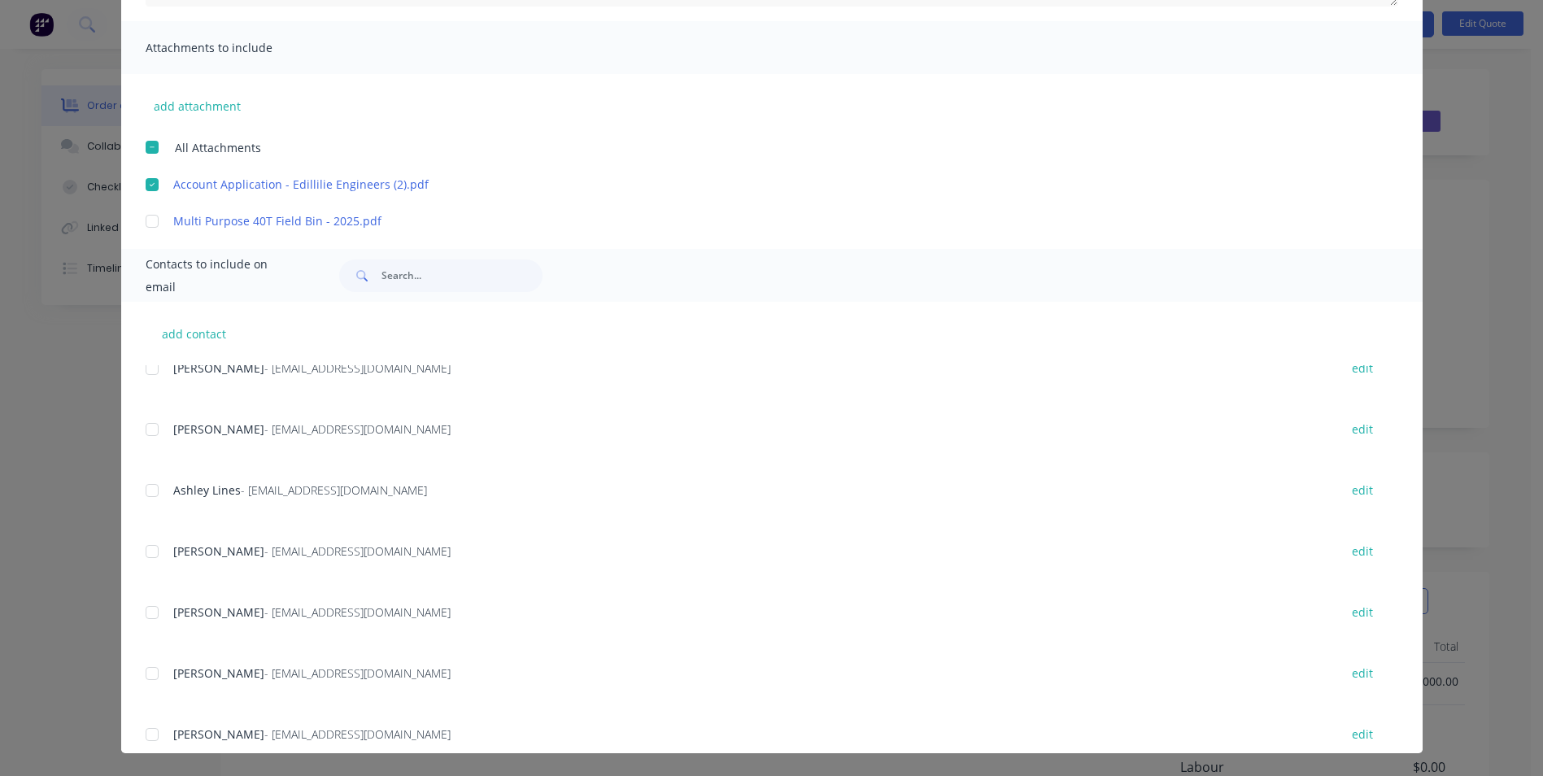
scroll to position [1137, 0]
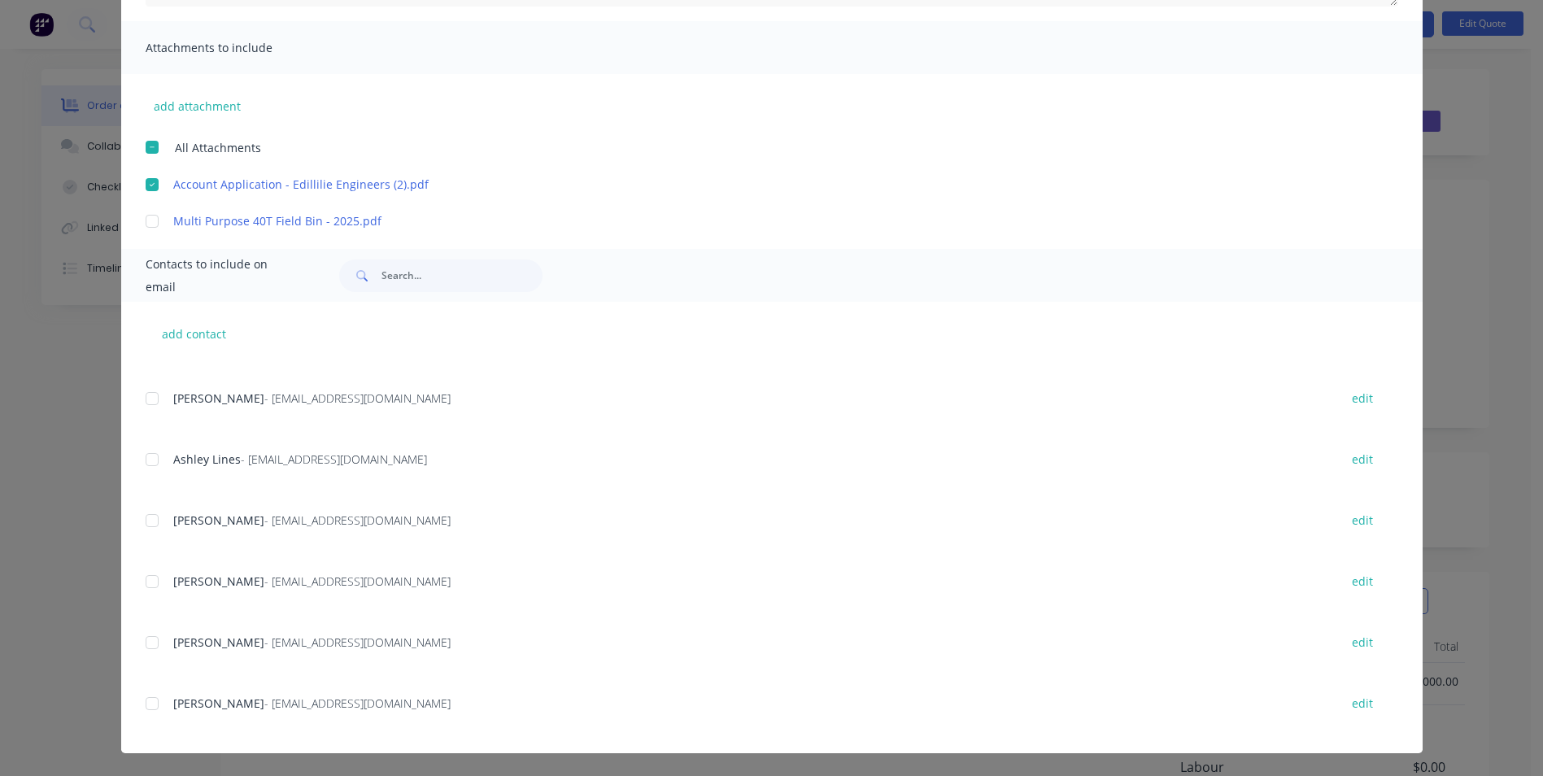
click at [146, 709] on div at bounding box center [152, 703] width 33 height 33
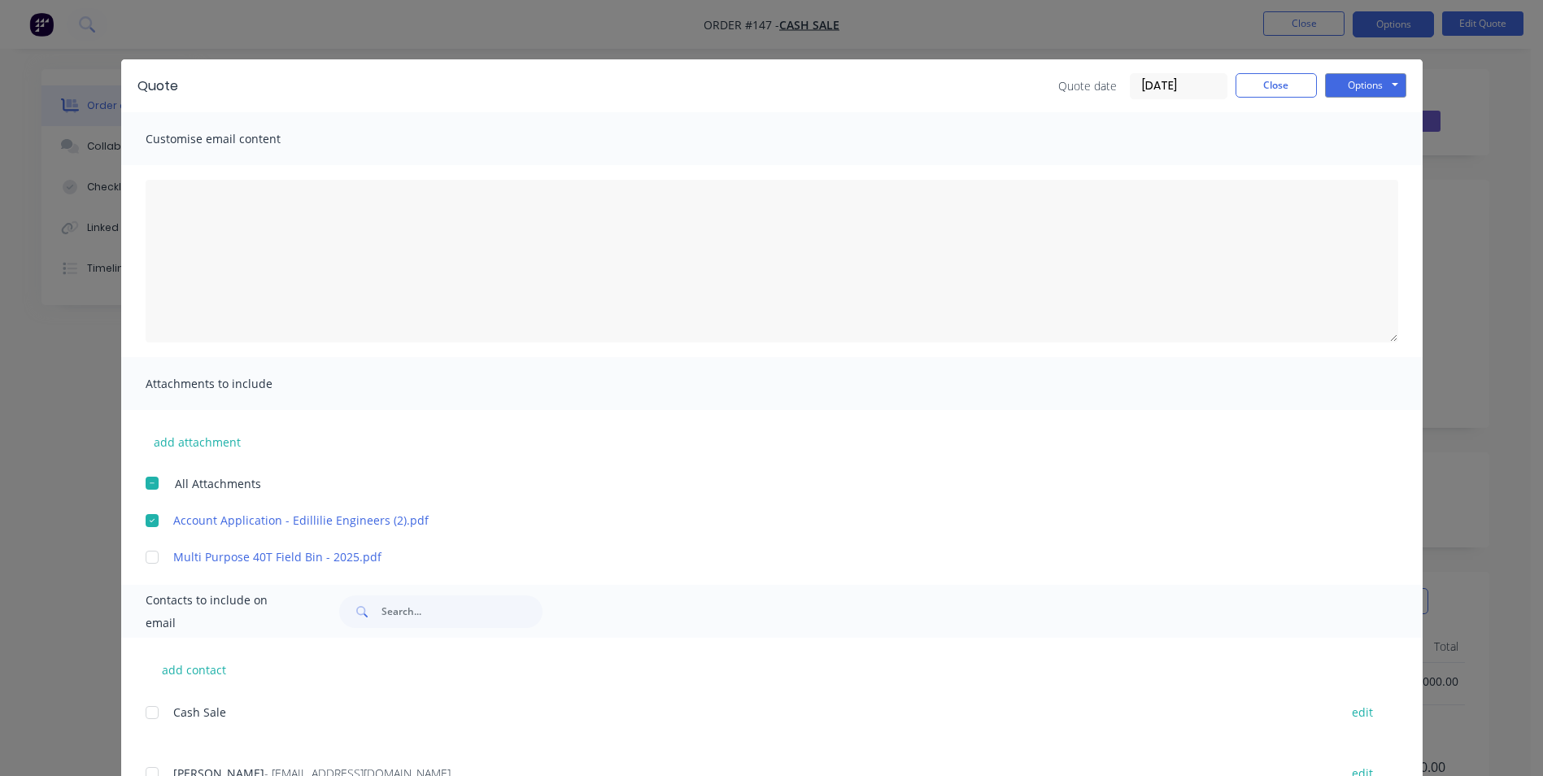
scroll to position [0, 0]
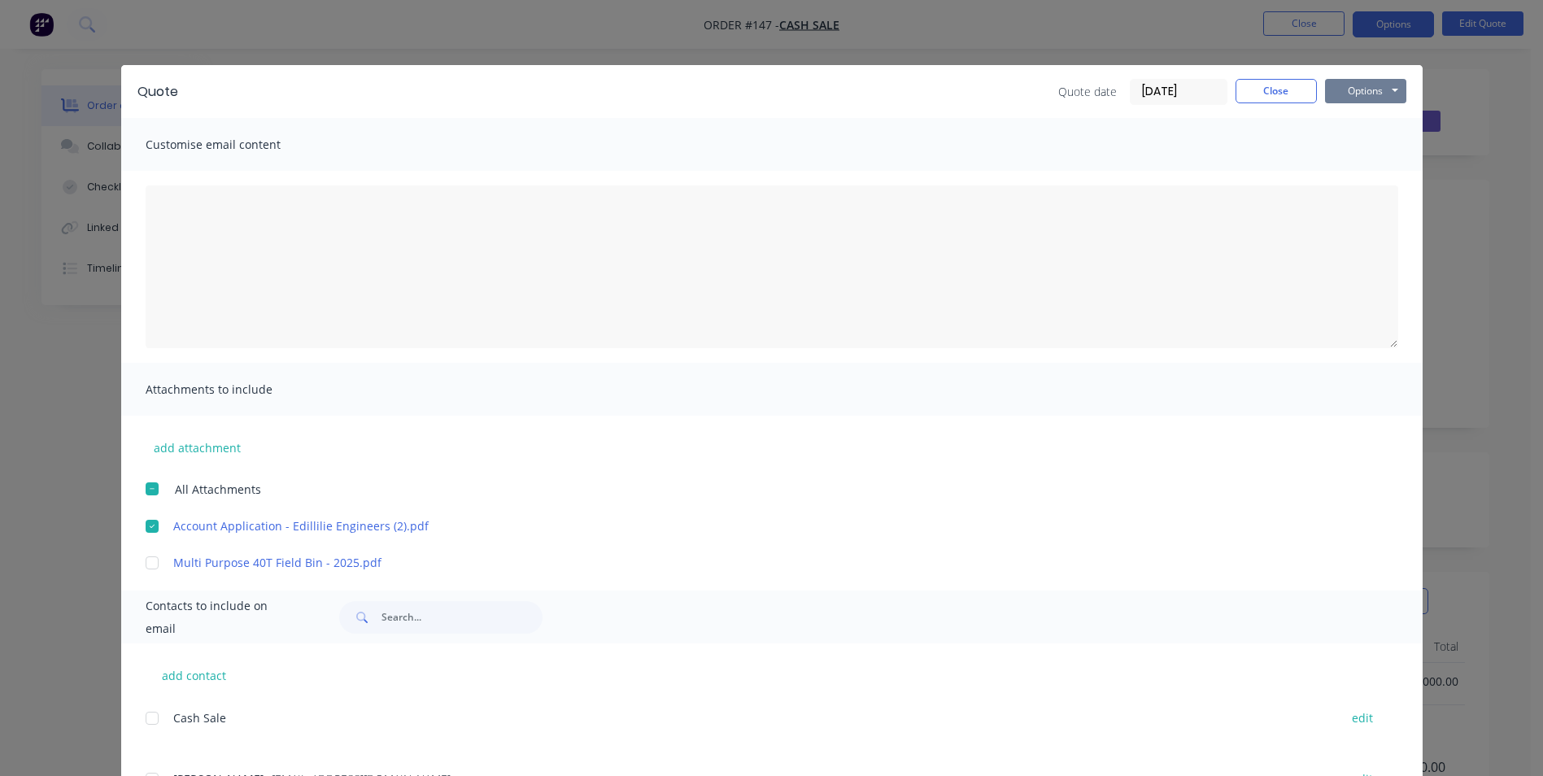
click at [1353, 94] on button "Options" at bounding box center [1365, 91] width 81 height 24
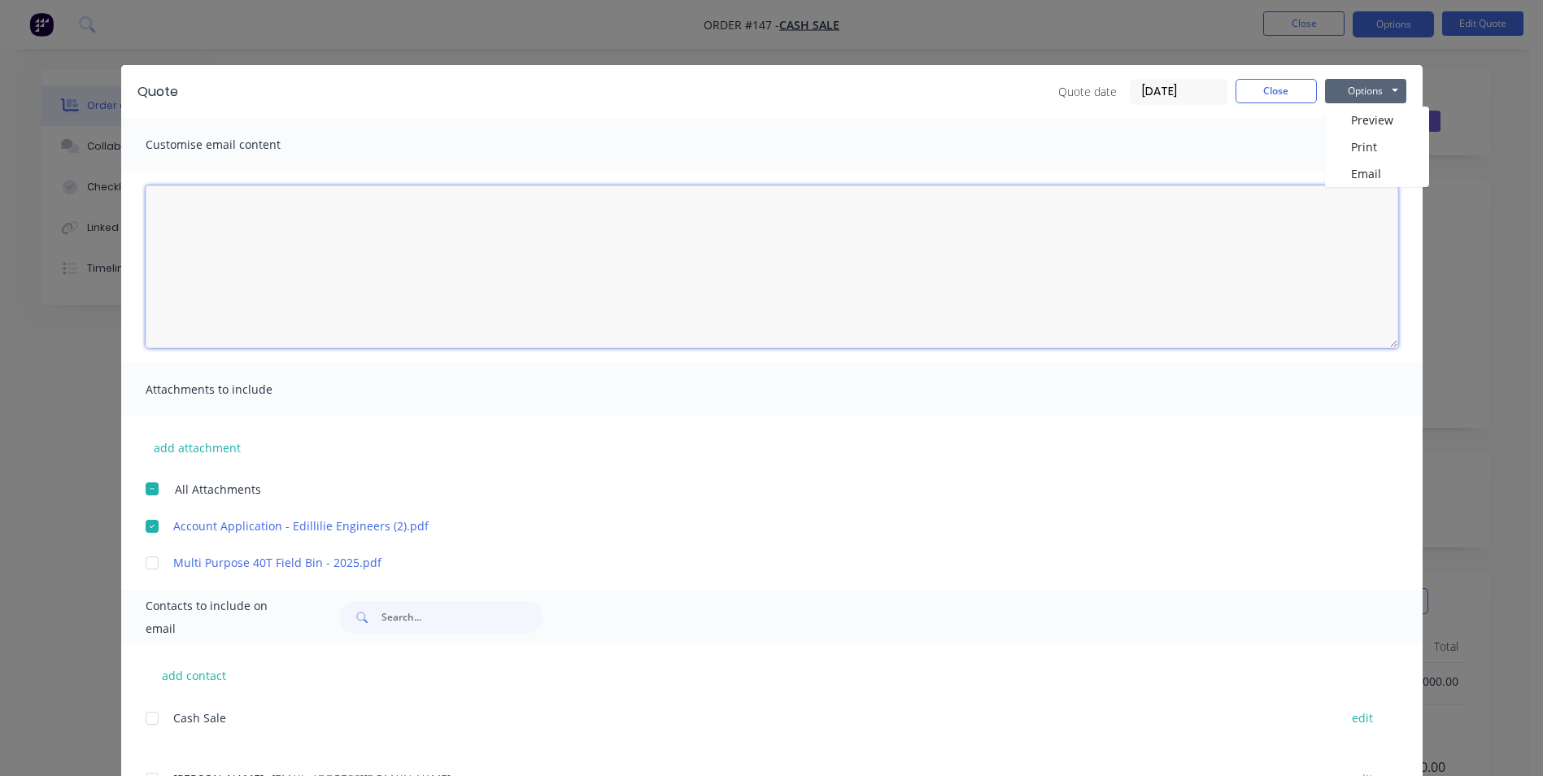
click at [853, 245] on textarea at bounding box center [772, 266] width 1253 height 163
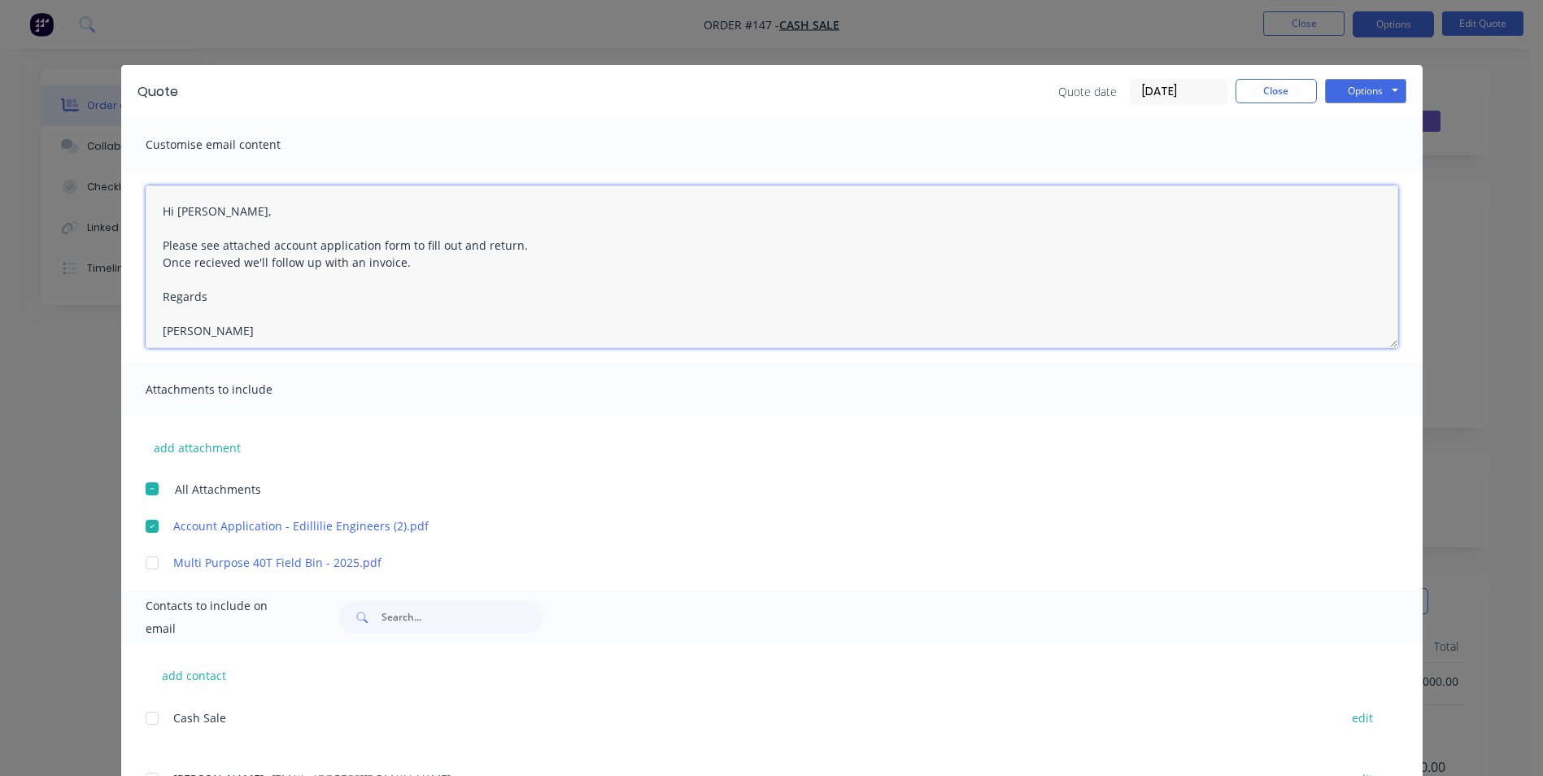
click at [164, 332] on textarea "Hi Nigel, Please see attached account application form to fill out and return. …" at bounding box center [772, 266] width 1253 height 163
click at [203, 316] on textarea "Hi Nigel, Please see attached account application form to fill out and return. …" at bounding box center [772, 266] width 1253 height 163
click at [166, 275] on textarea "Hi Nigel, Please see attached account application form to fill out and return. …" at bounding box center [772, 266] width 1253 height 163
click at [163, 230] on textarea "Hi Nigel, Please see attached account application form to fill out and return. …" at bounding box center [772, 266] width 1253 height 163
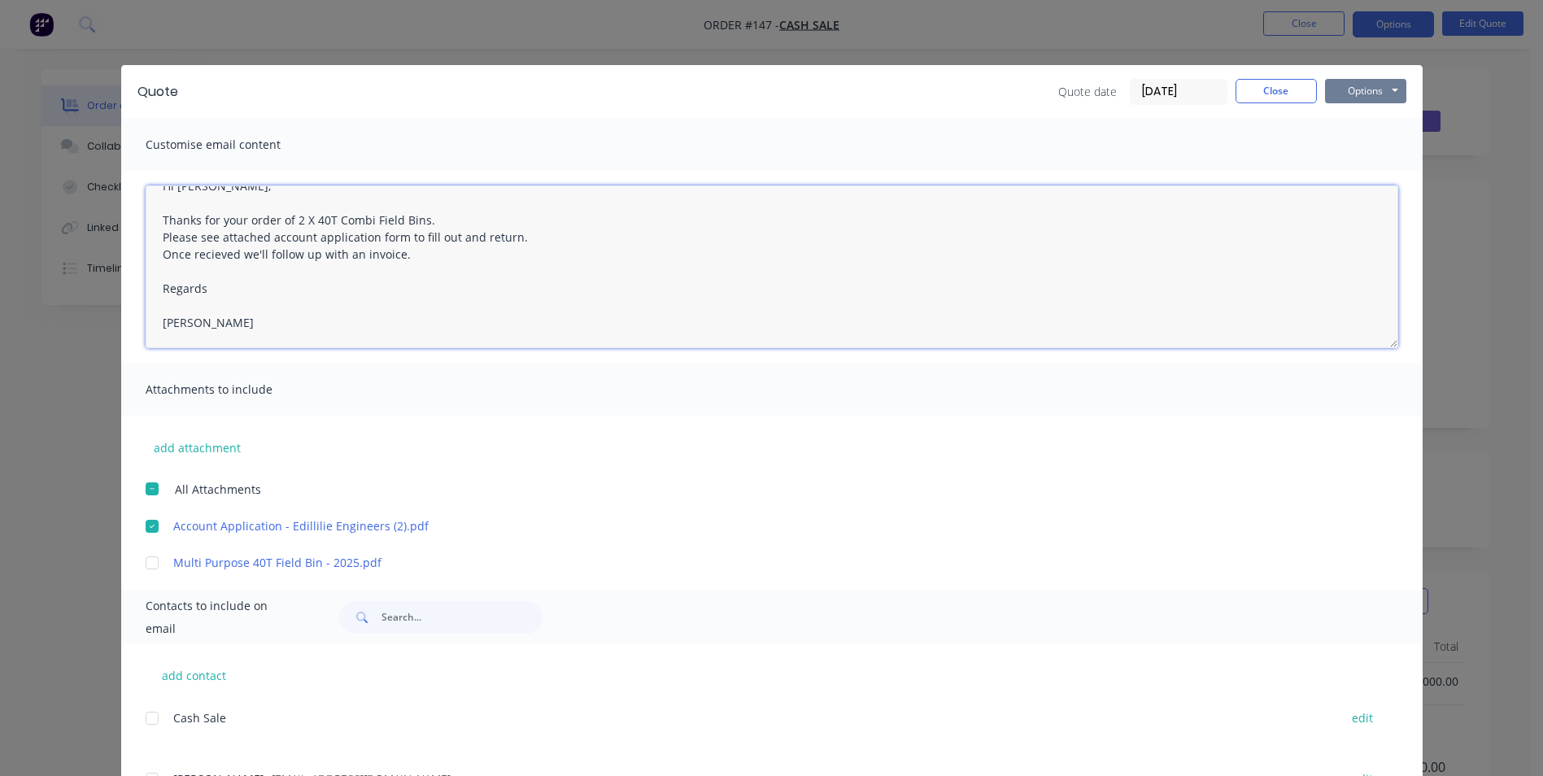
type textarea "Hi Nigel, Thanks for your order of 2 X 40T Combi Field Bins. Please see attache…"
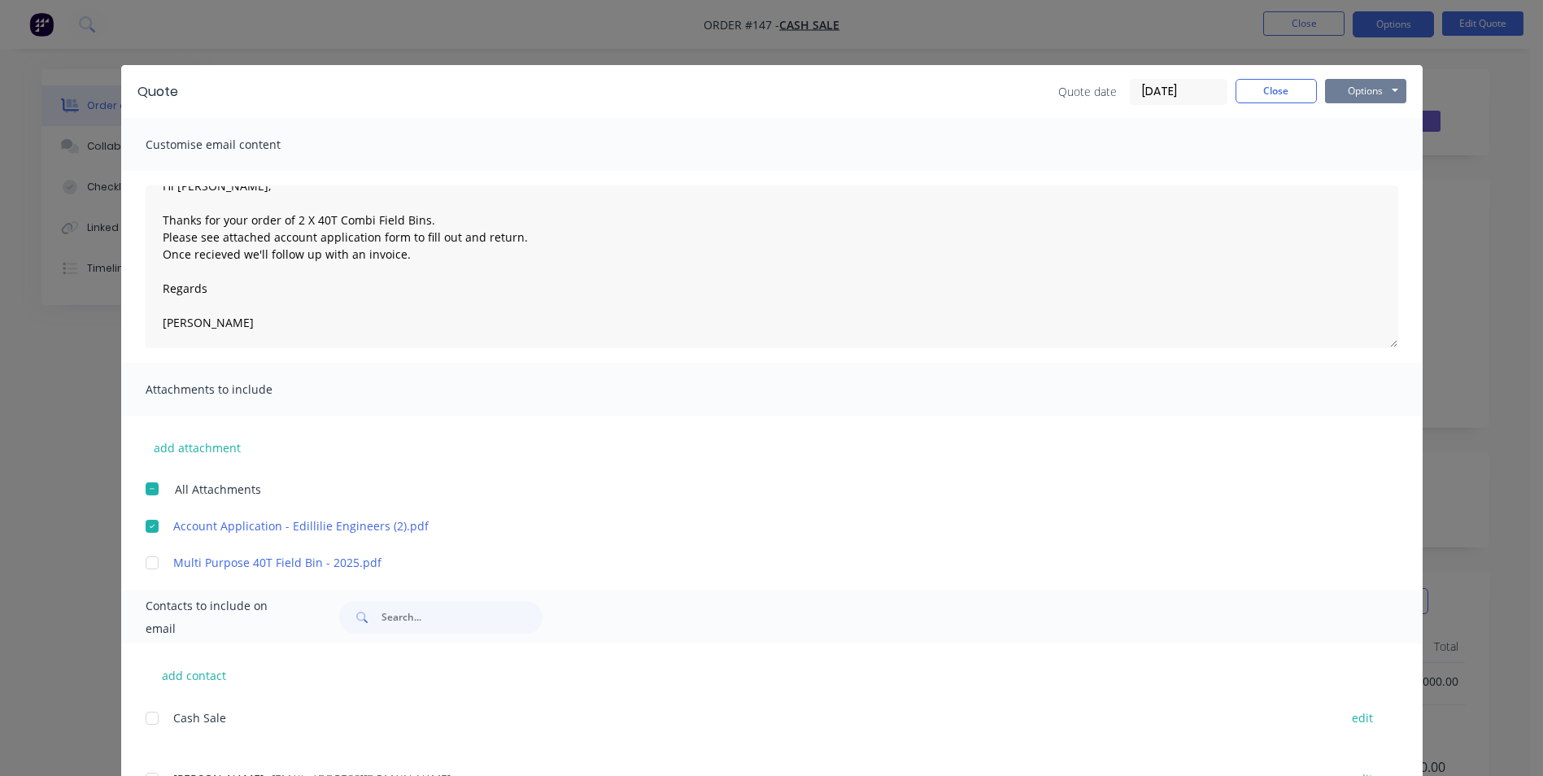
click at [1371, 86] on button "Options" at bounding box center [1365, 91] width 81 height 24
click at [1372, 169] on button "Email" at bounding box center [1377, 173] width 104 height 27
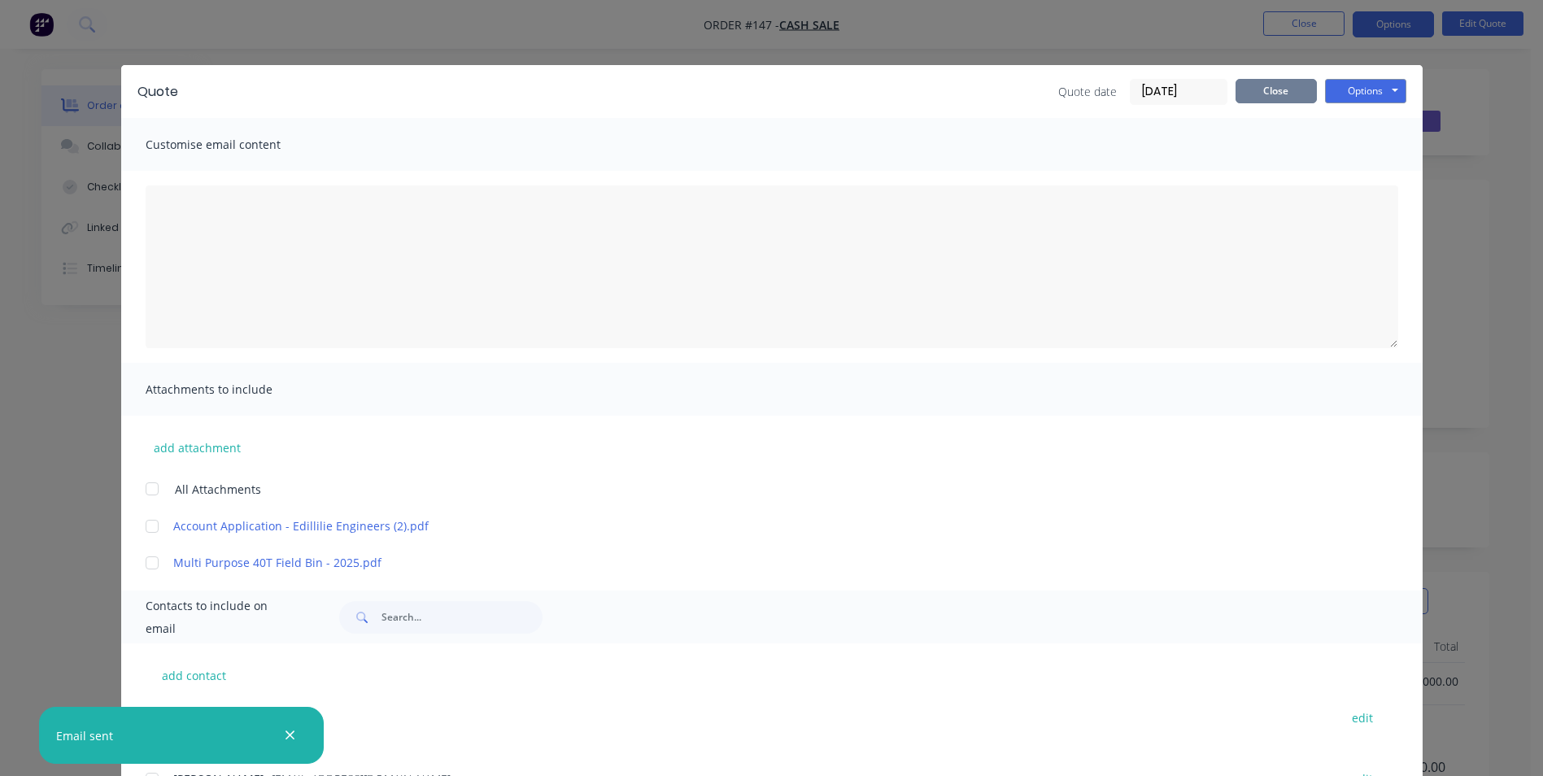
click at [1249, 96] on button "Close" at bounding box center [1276, 91] width 81 height 24
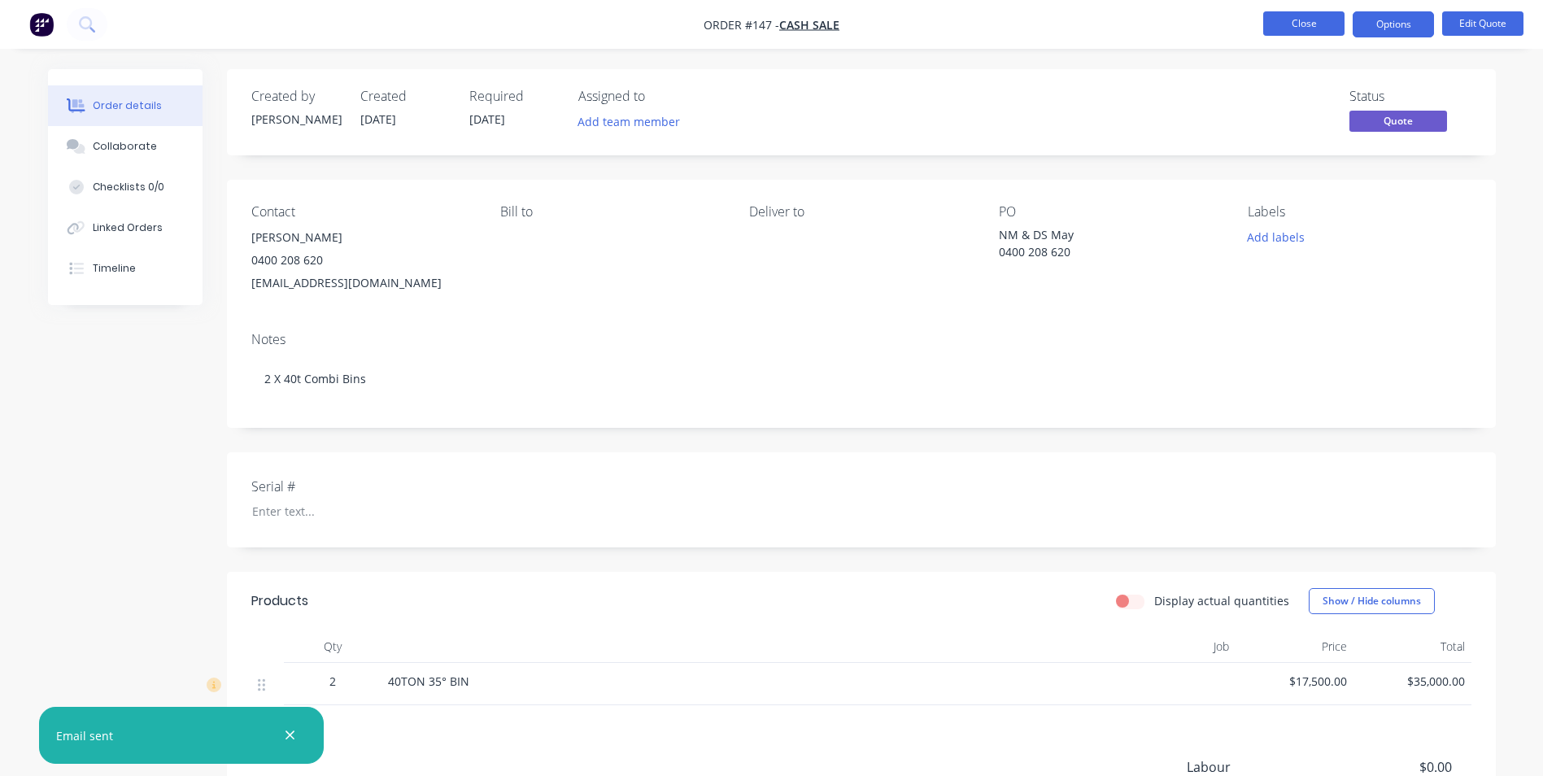
click at [1284, 28] on button "Close" at bounding box center [1303, 23] width 81 height 24
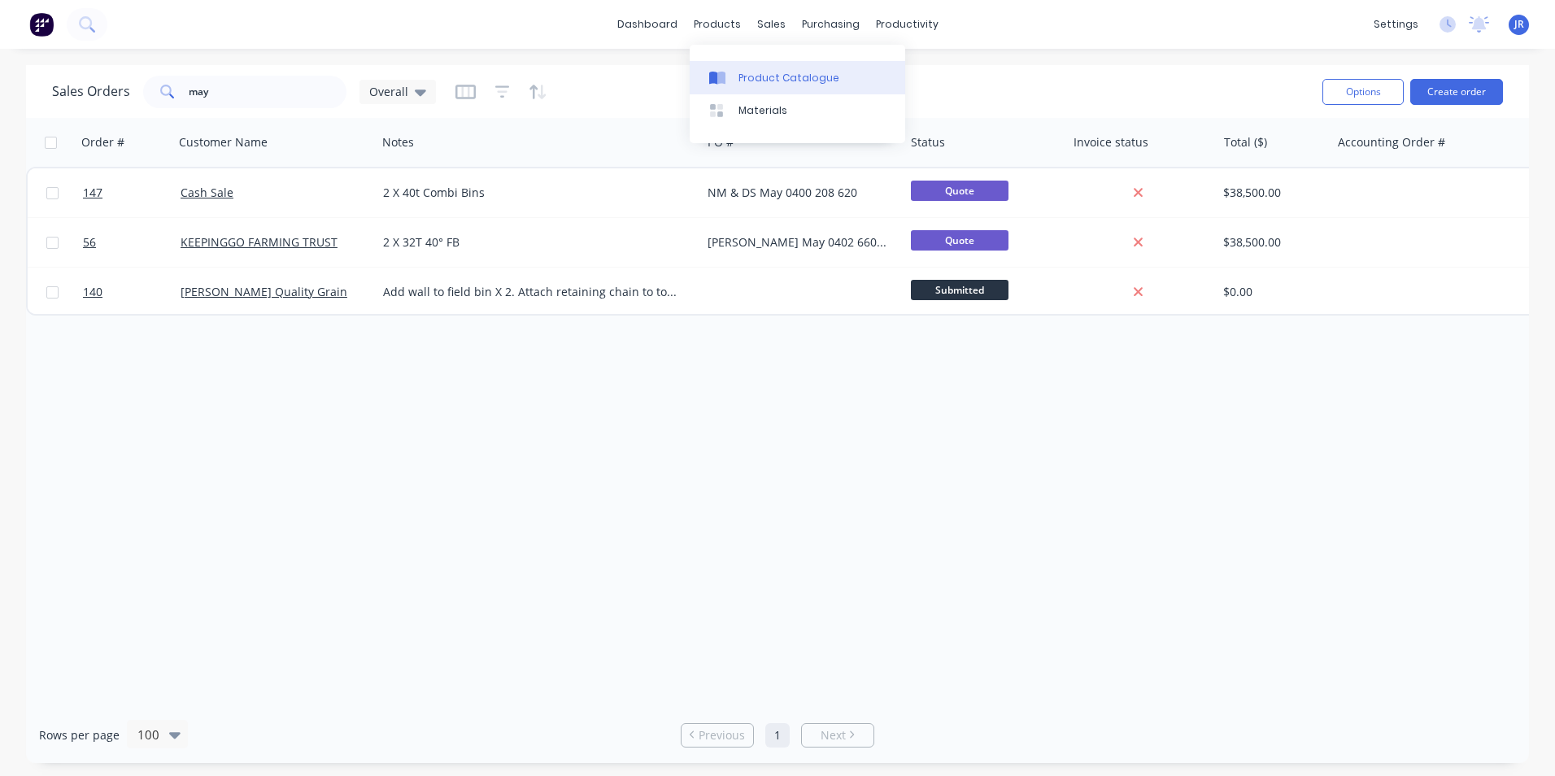
click at [725, 79] on icon at bounding box center [721, 78] width 8 height 13
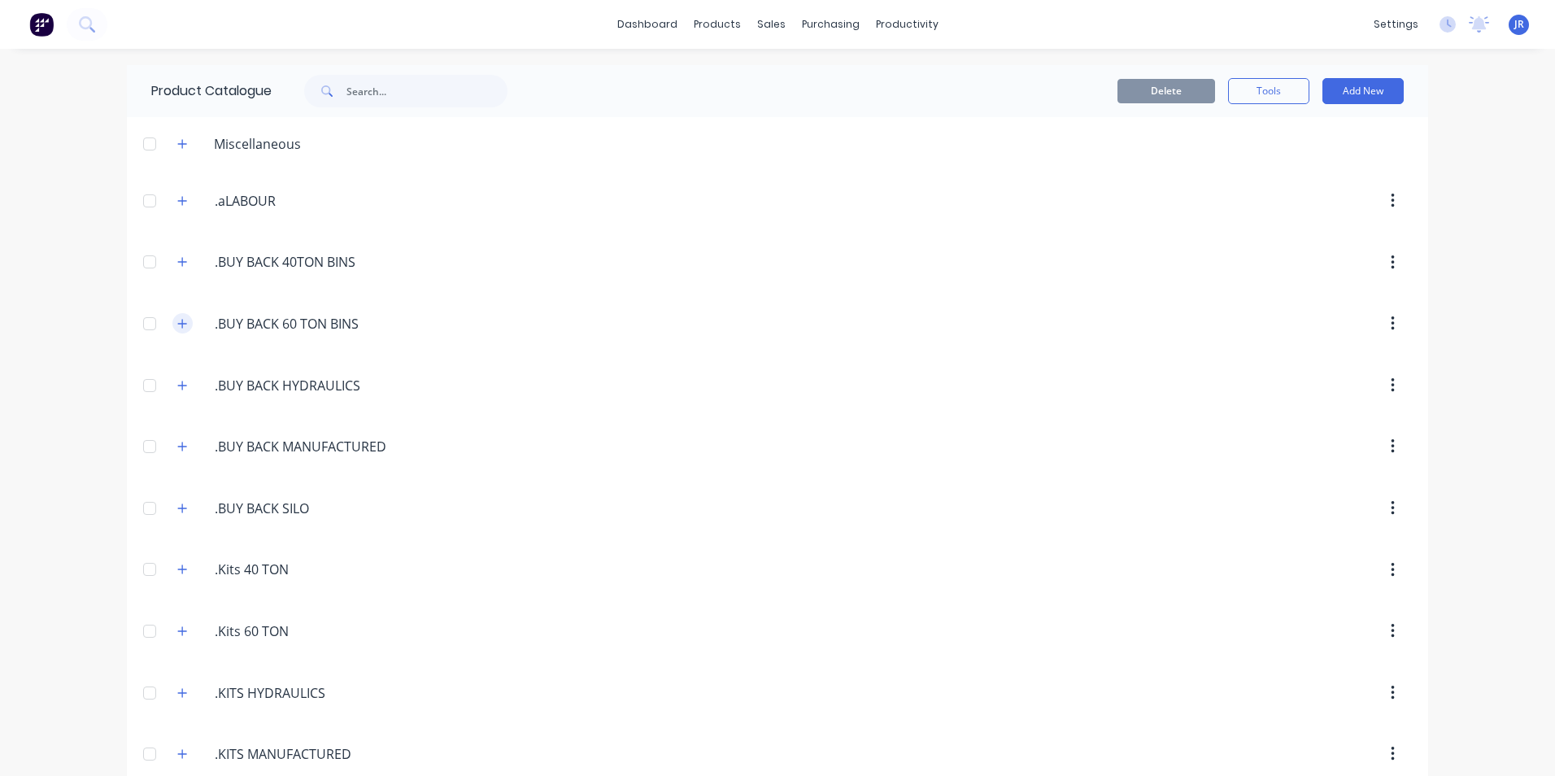
click at [187, 323] on div ".BUY.BACK.60.TON.BINS. .BUY BACK 60 TON BINS" at bounding box center [291, 323] width 255 height 29
click at [178, 321] on icon "button" at bounding box center [182, 323] width 10 height 11
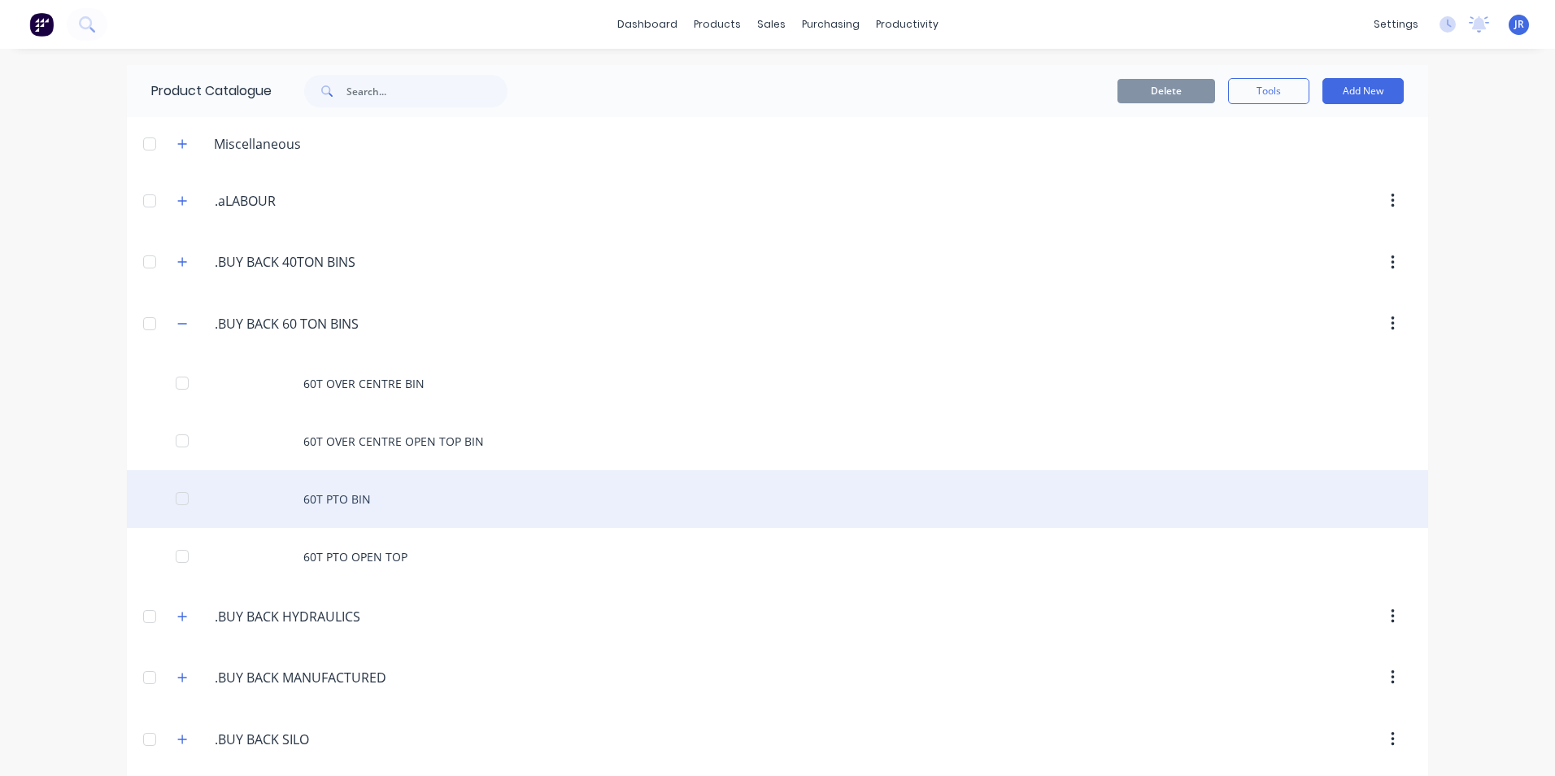
click at [347, 499] on div "60T PTO BIN" at bounding box center [778, 499] width 1302 height 58
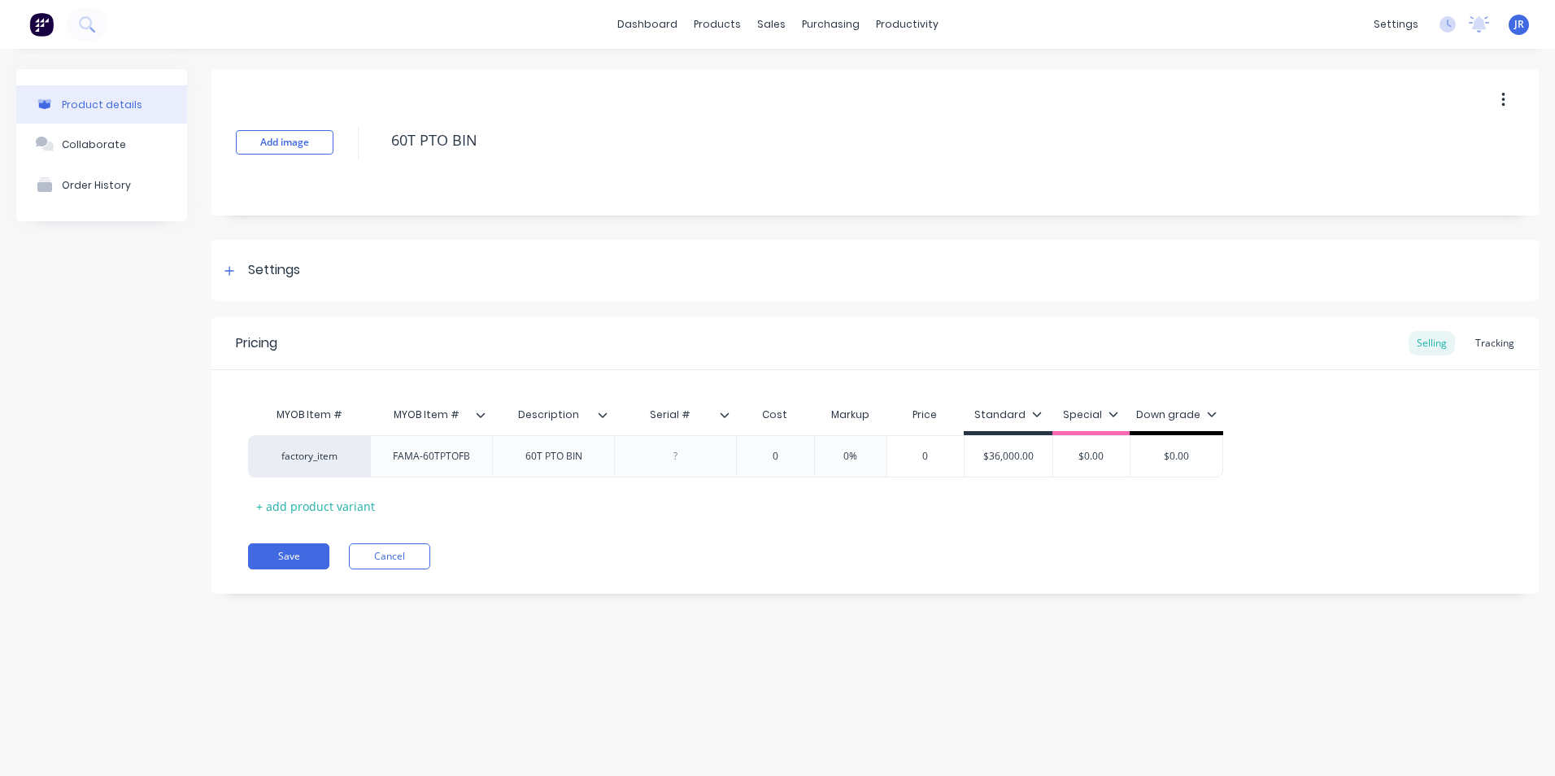
drag, startPoint x: 1491, startPoint y: 347, endPoint x: 1460, endPoint y: 351, distance: 31.1
click at [1489, 347] on div "Tracking" at bounding box center [1494, 343] width 55 height 24
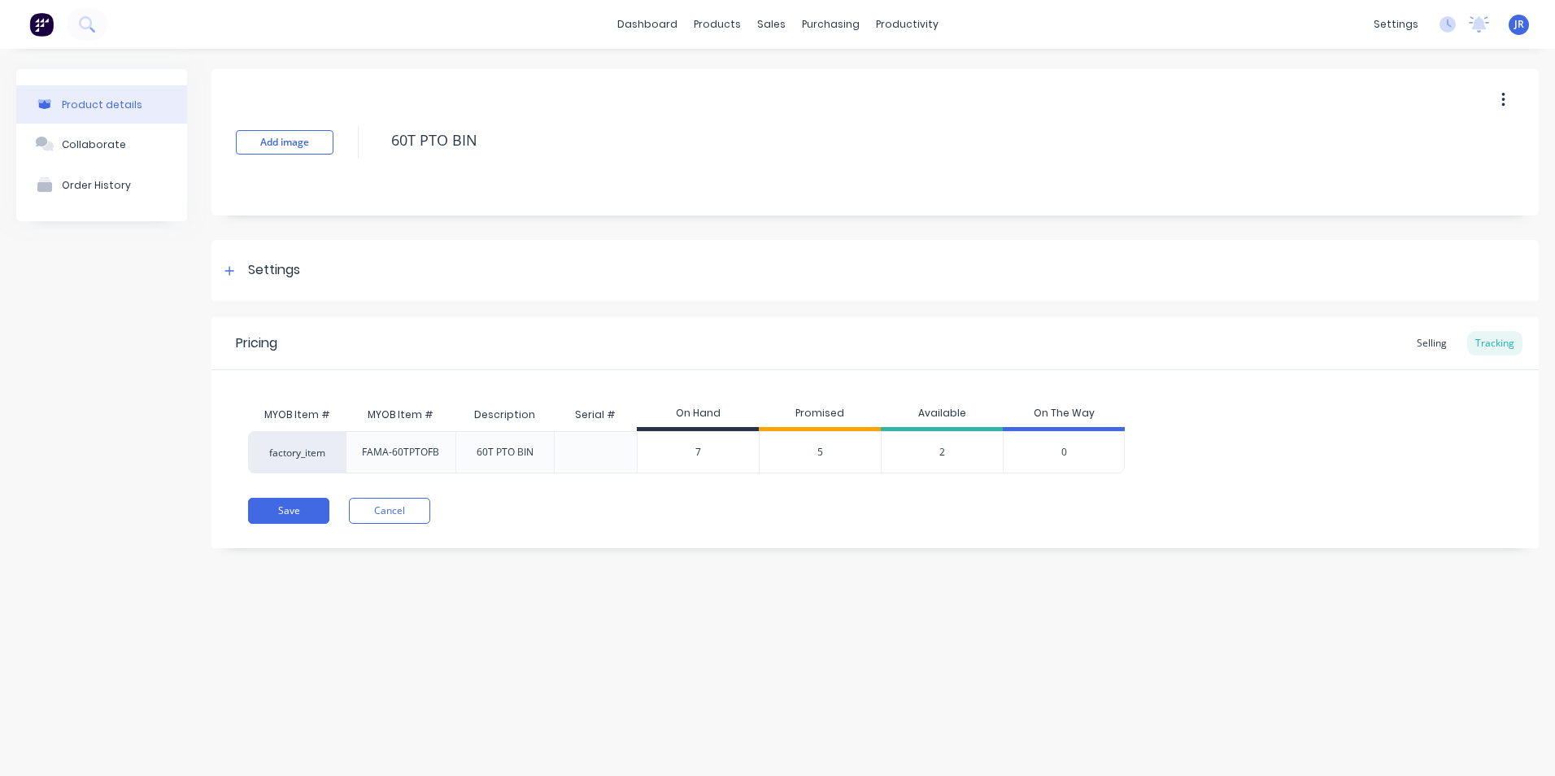
type input "7"
drag, startPoint x: 704, startPoint y: 454, endPoint x: 692, endPoint y: 458, distance: 12.1
click at [692, 458] on input "7" at bounding box center [698, 452] width 121 height 15
click at [710, 512] on div "Save Cancel" at bounding box center [893, 511] width 1291 height 26
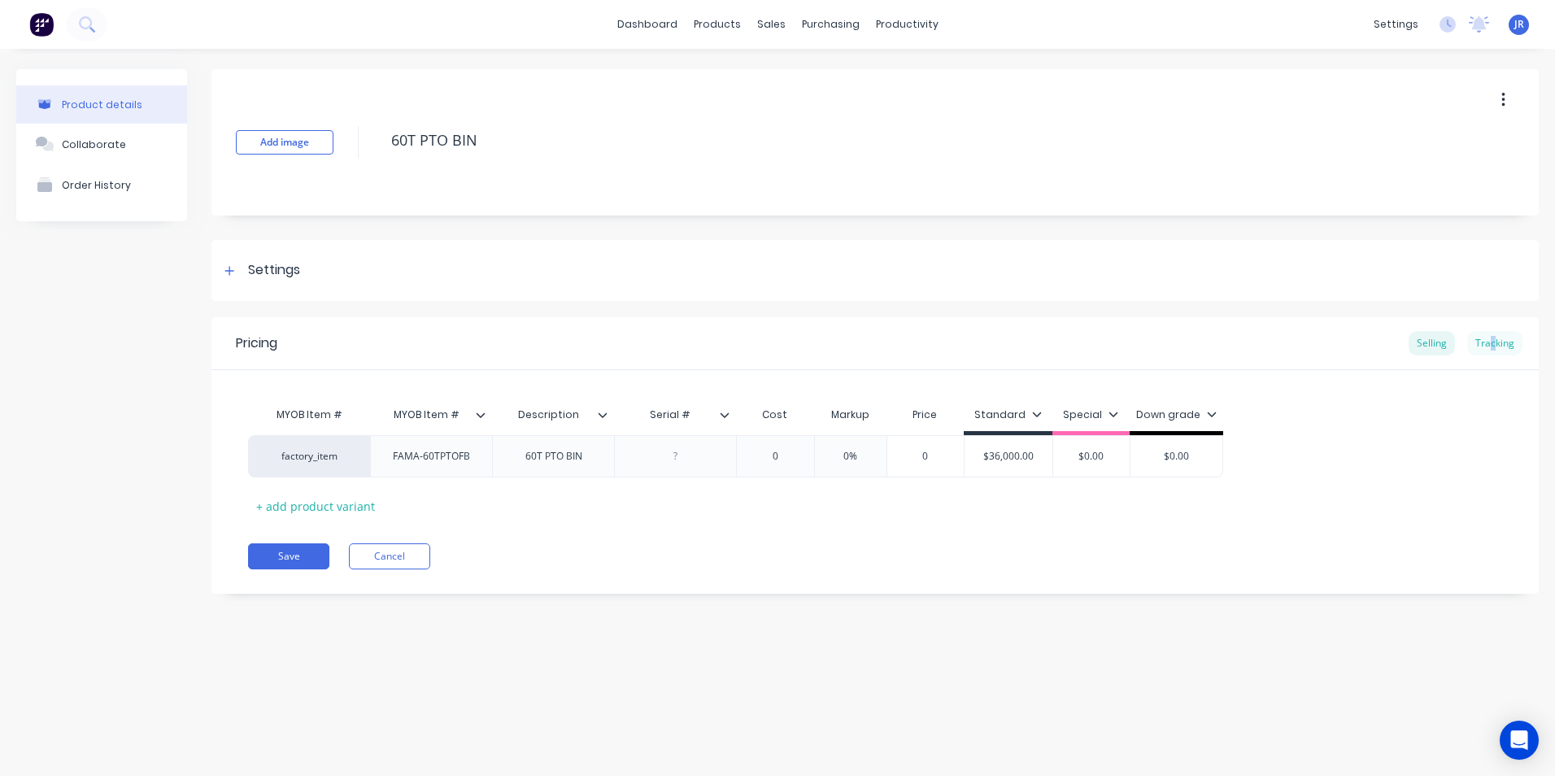
click at [1493, 336] on div "Tracking" at bounding box center [1494, 343] width 55 height 24
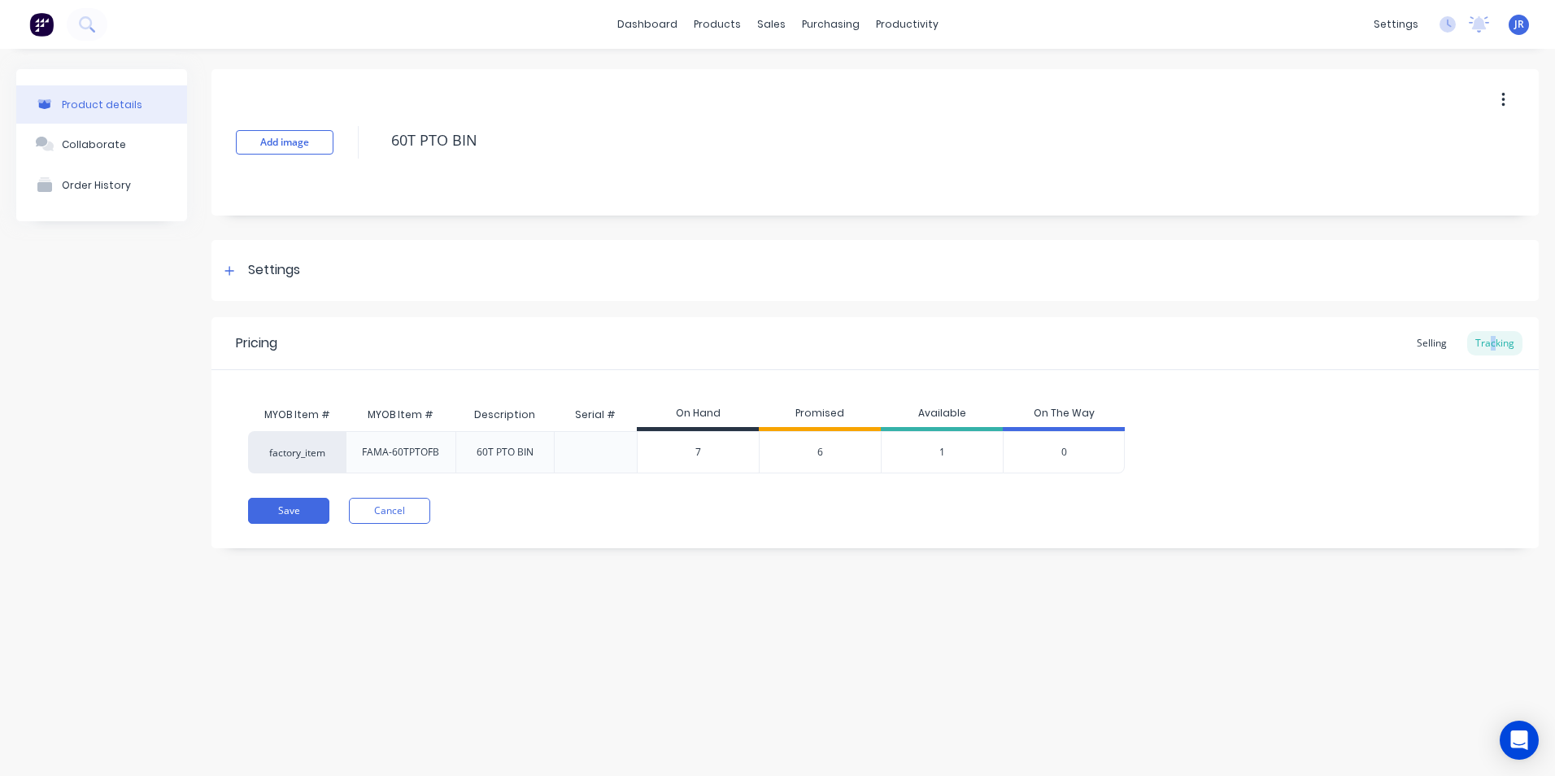
type input "7"
click at [702, 455] on input "7" at bounding box center [698, 452] width 121 height 15
click at [685, 491] on div "Pricing Selling Tracking MYOB Item # MYOB Item # Description Serial # On Hand P…" at bounding box center [876, 432] width 1328 height 231
drag, startPoint x: 466, startPoint y: 533, endPoint x: 476, endPoint y: 522, distance: 14.4
click at [469, 529] on div "Pricing Selling Tracking MYOB Item # MYOB Item # Description Serial # On Hand P…" at bounding box center [876, 432] width 1328 height 231
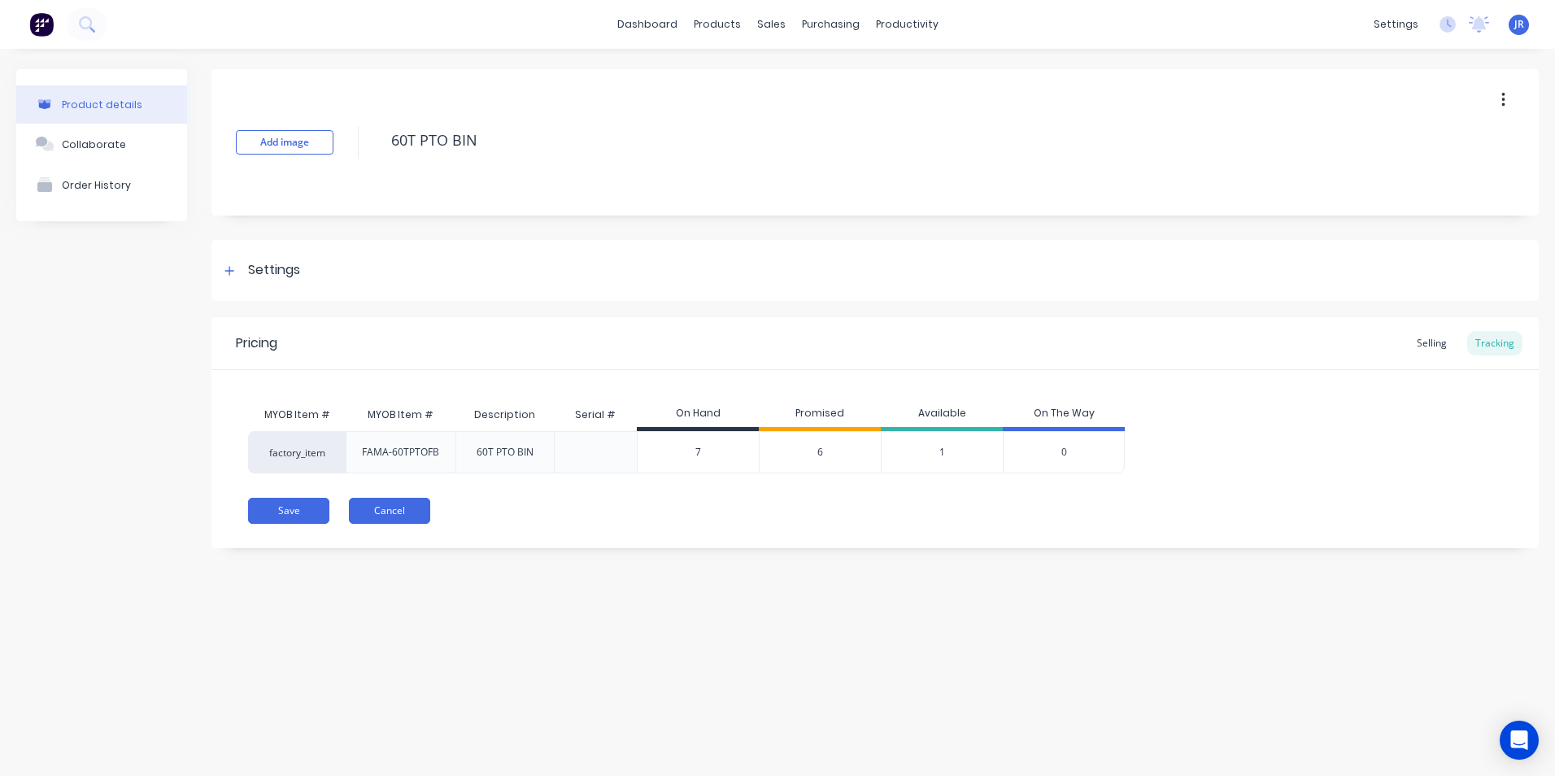
click at [375, 520] on button "Cancel" at bounding box center [389, 511] width 81 height 26
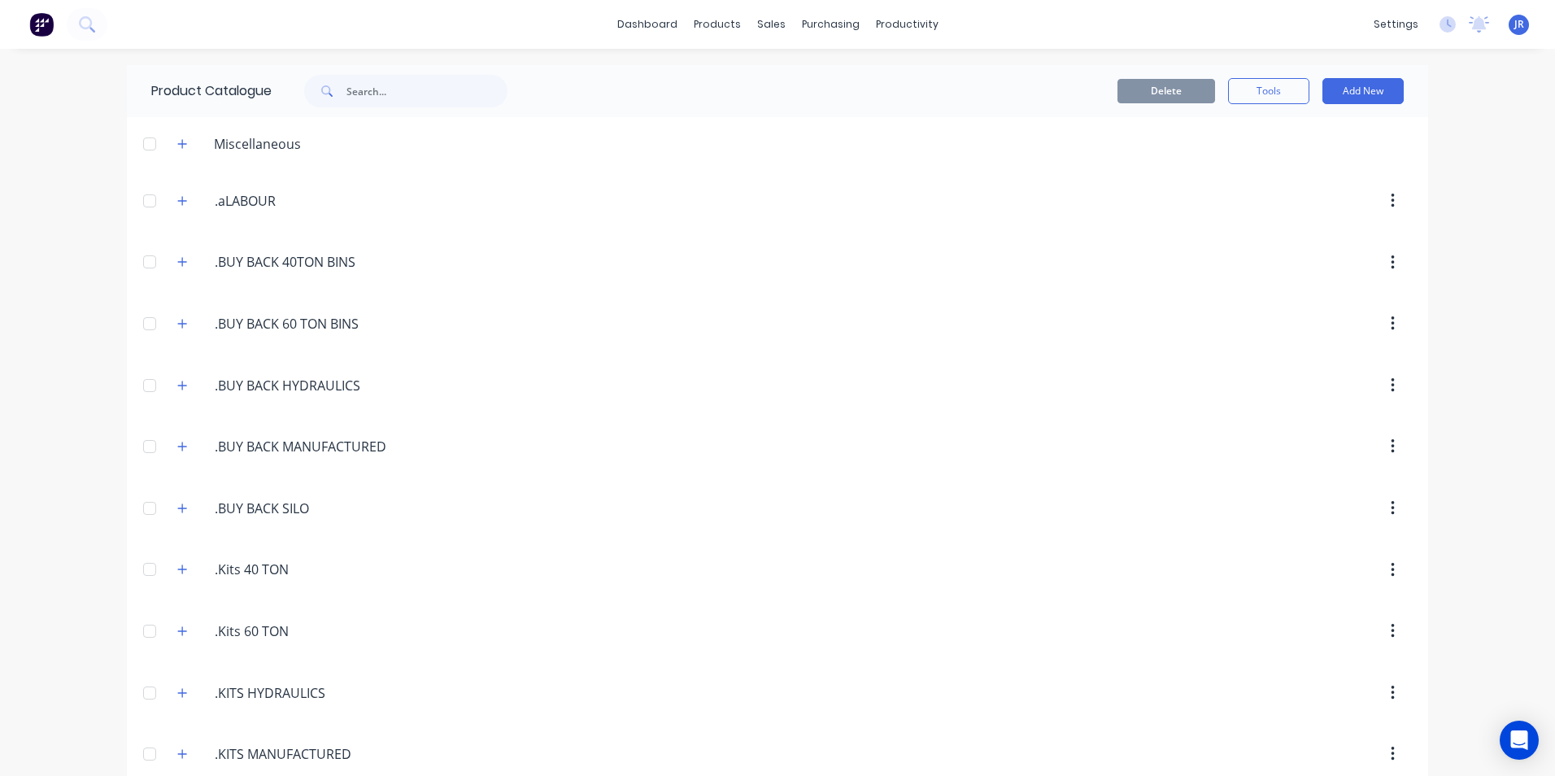
click at [480, 28] on div "dashboard products sales purchasing productivity dashboard products Product Cat…" at bounding box center [777, 24] width 1555 height 49
click at [177, 508] on icon "button" at bounding box center [182, 508] width 10 height 11
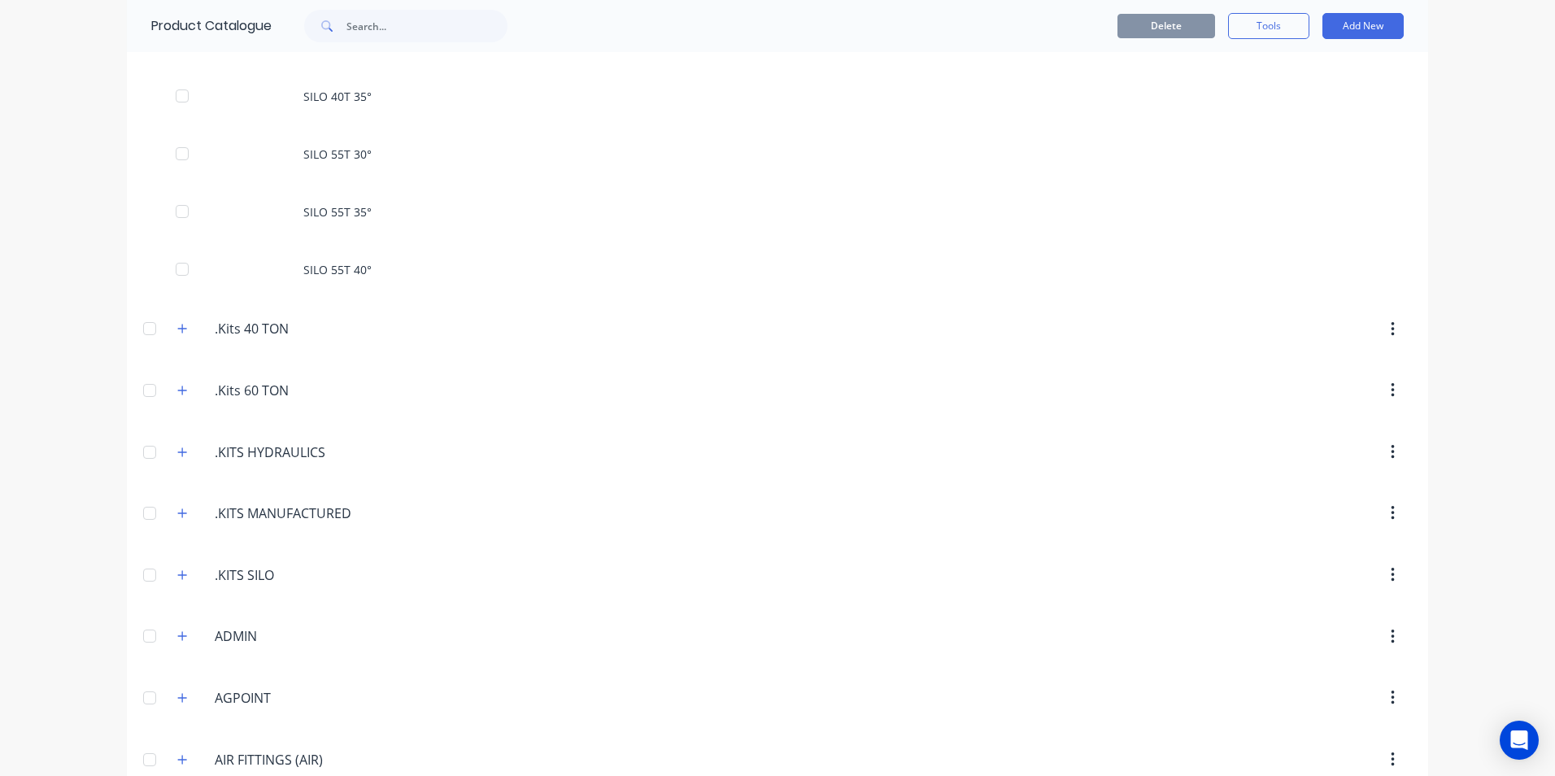
scroll to position [569, 0]
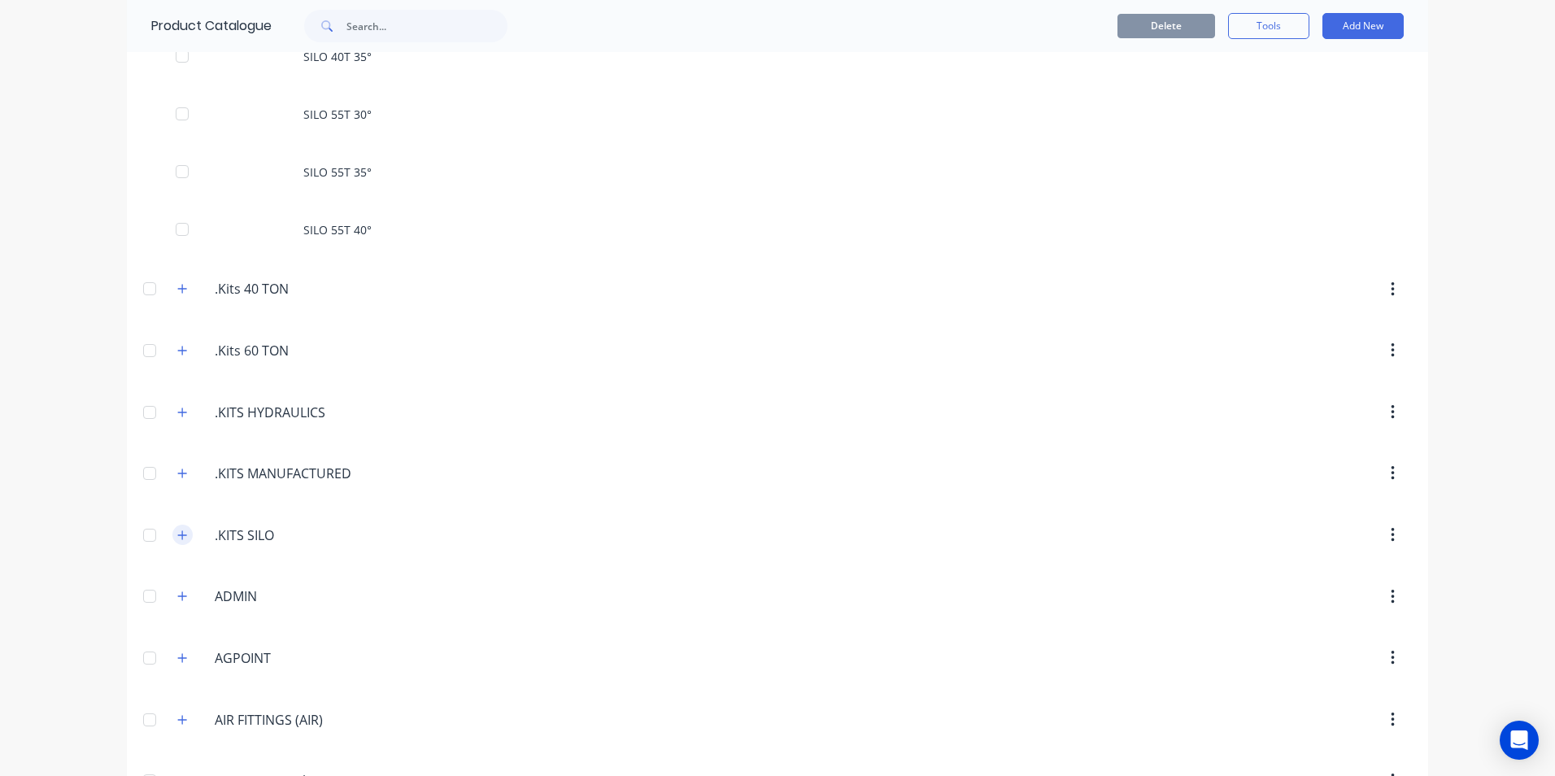
click at [180, 531] on icon "button" at bounding box center [182, 535] width 10 height 11
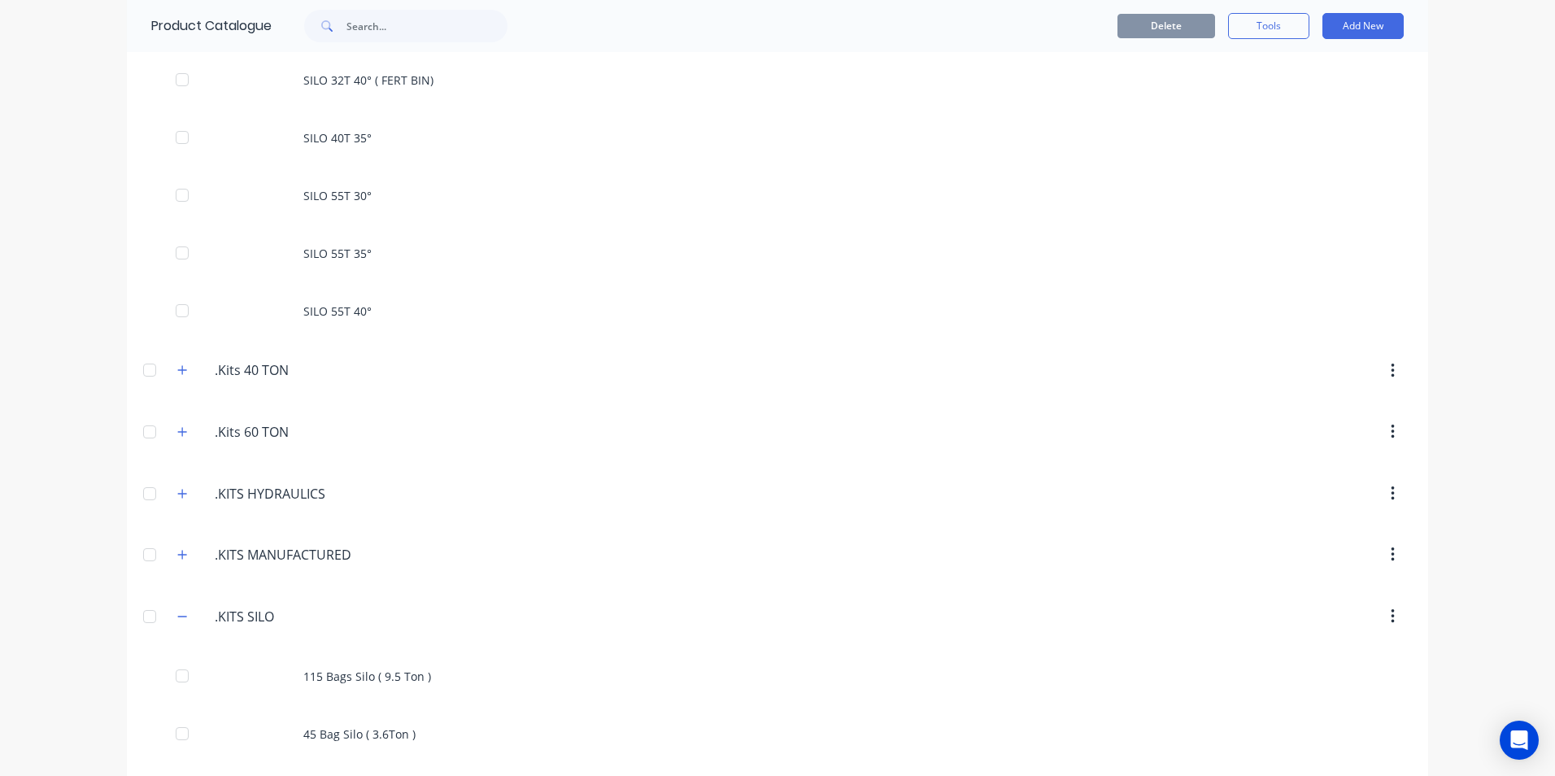
scroll to position [0, 0]
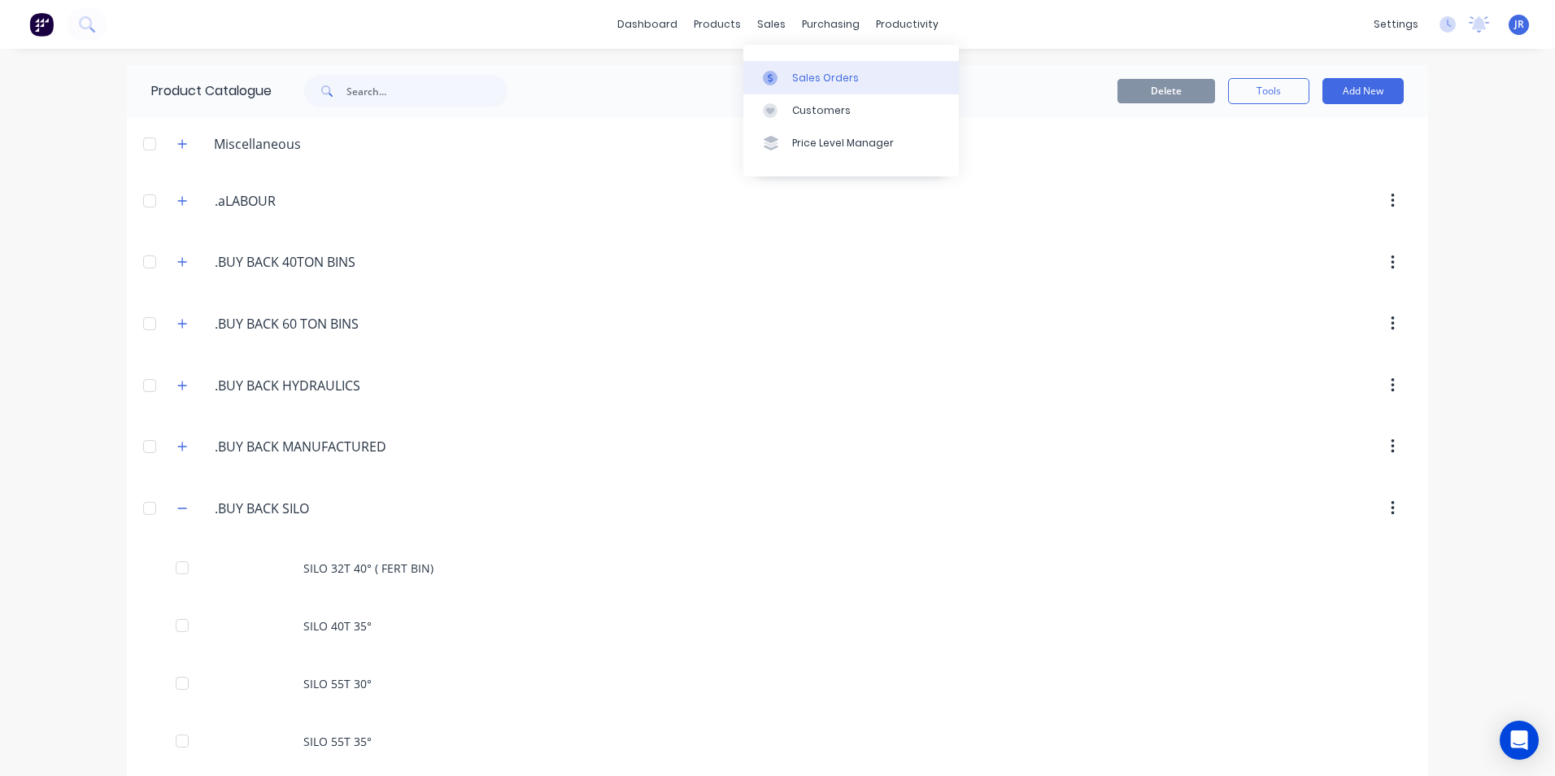
click at [796, 73] on div "Sales Orders" at bounding box center [825, 78] width 67 height 15
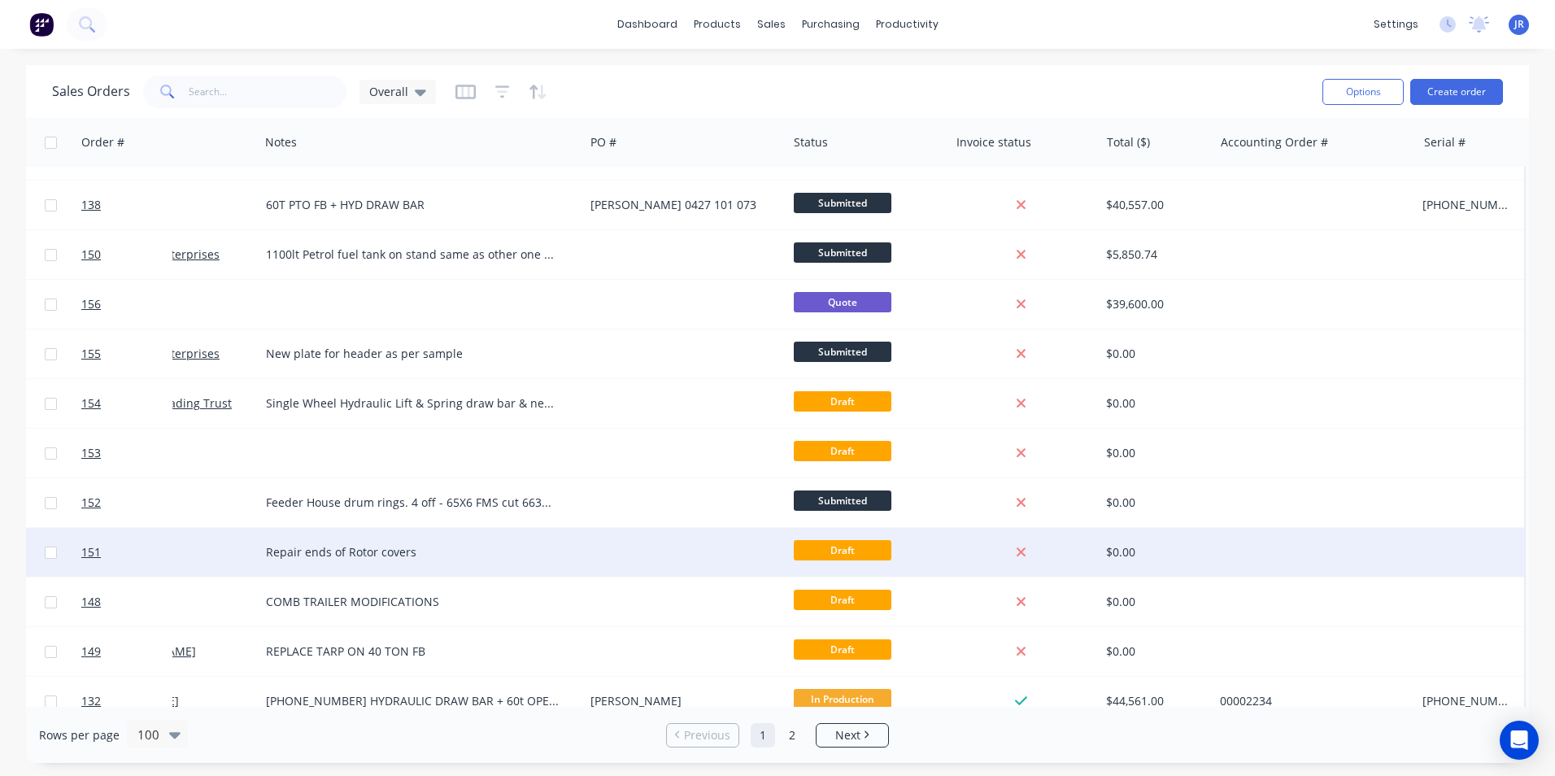
scroll to position [0, 125]
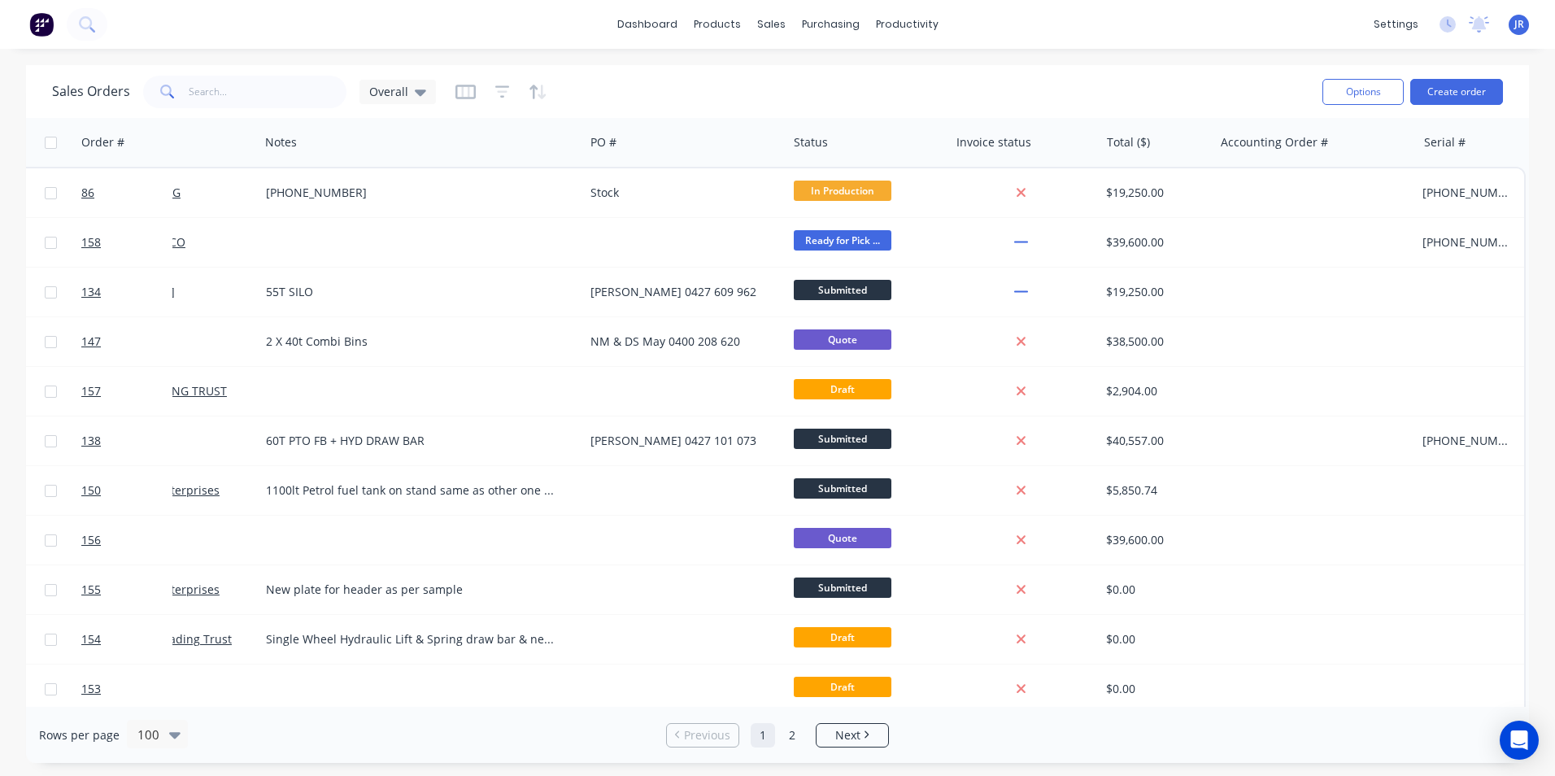
click at [689, 99] on div "Sales Orders Overall" at bounding box center [681, 92] width 1258 height 40
